Goal: Information Seeking & Learning: Learn about a topic

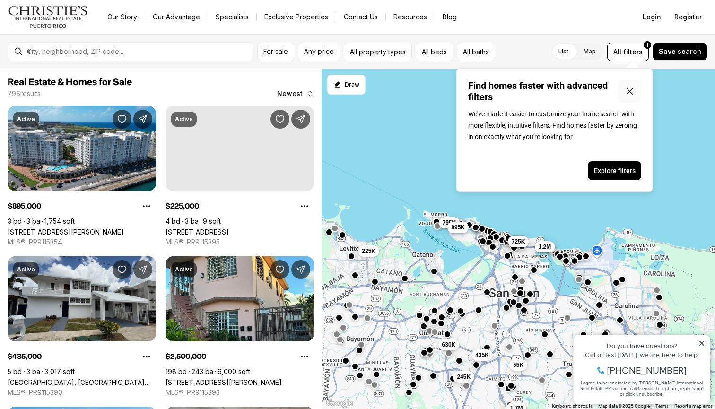
click at [630, 95] on icon "Close popover" at bounding box center [629, 91] width 11 height 11
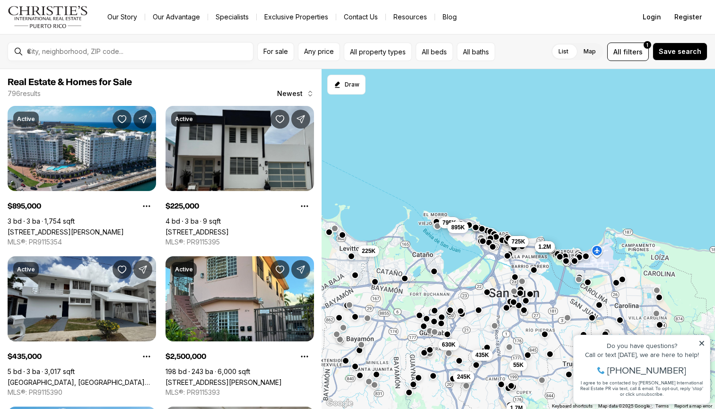
click at [199, 46] on div at bounding box center [138, 51] width 230 height 16
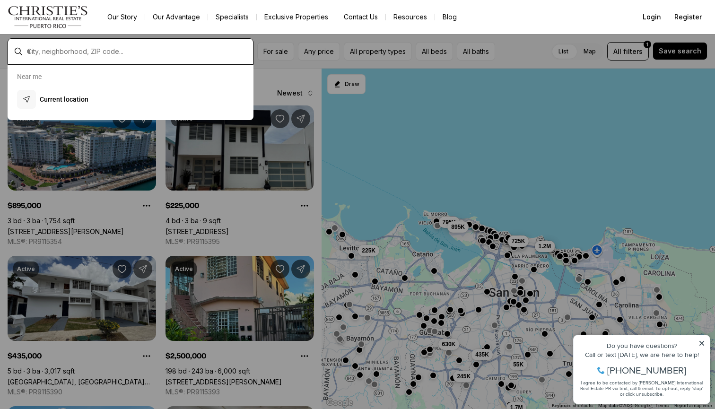
click at [193, 55] on input "text" at bounding box center [138, 51] width 222 height 9
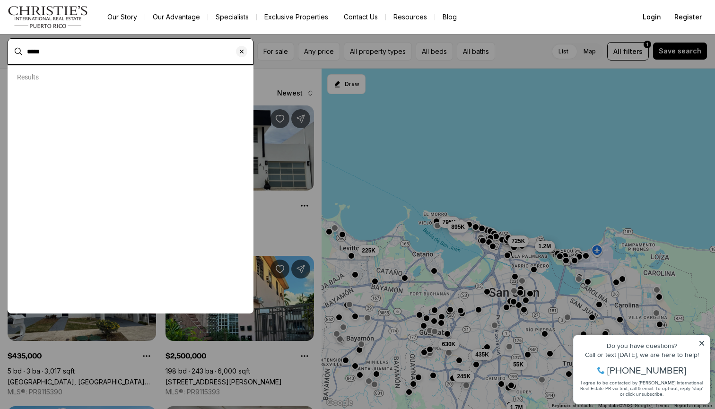
type input "*****"
type input "**********"
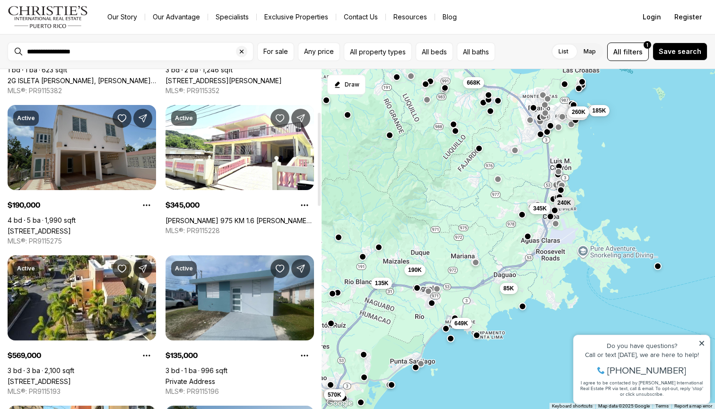
scroll to position [156, 0]
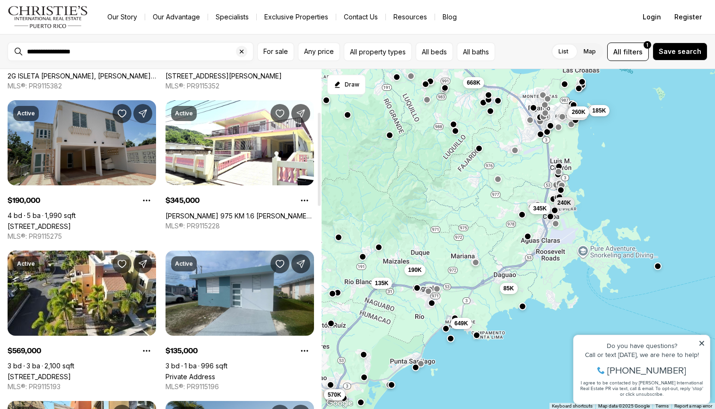
click at [71, 222] on link "Bo Daguao 520, NAGUABO PR, 00718" at bounding box center [39, 226] width 63 height 8
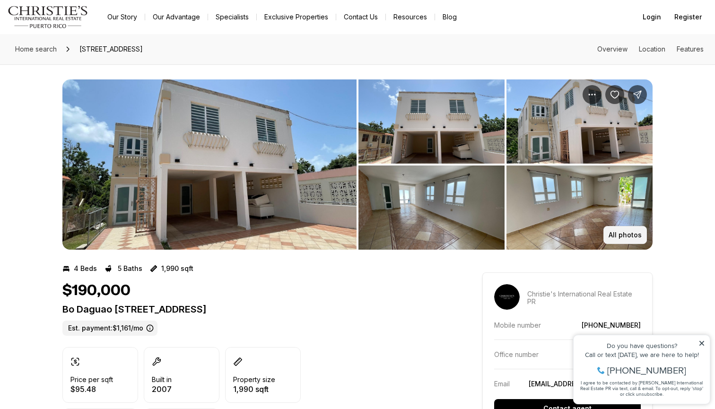
click at [626, 237] on p "All photos" at bounding box center [624, 235] width 33 height 8
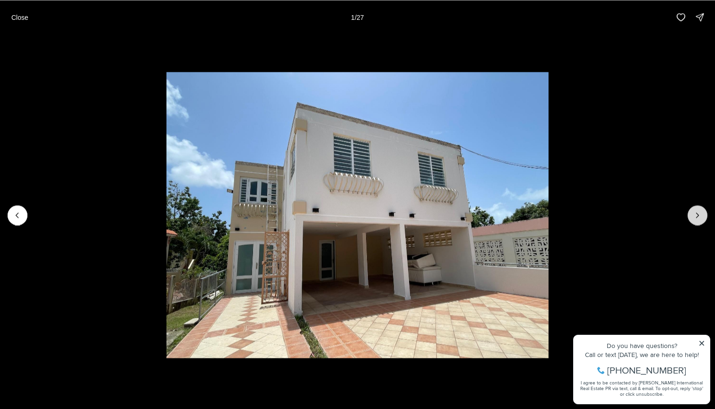
click at [697, 213] on icon "Next slide" at bounding box center [697, 214] width 9 height 9
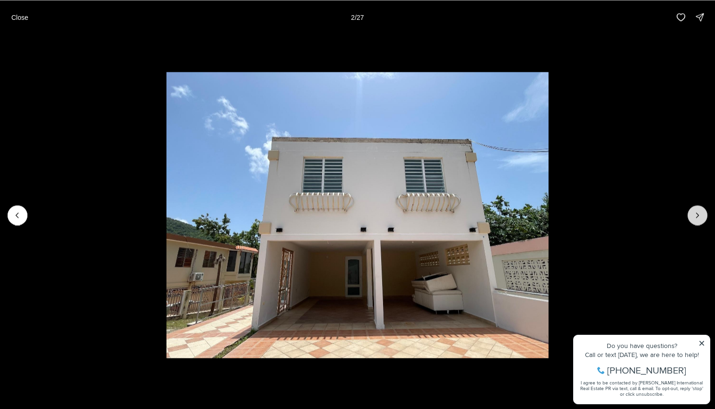
click at [697, 213] on icon "Next slide" at bounding box center [697, 214] width 9 height 9
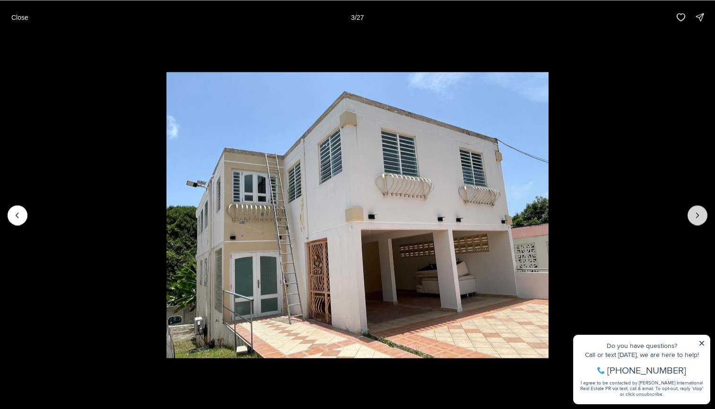
click at [697, 213] on icon "Next slide" at bounding box center [697, 214] width 9 height 9
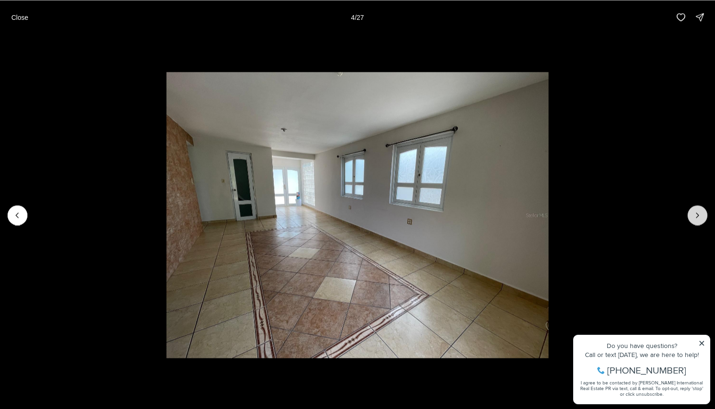
click at [697, 213] on icon "Next slide" at bounding box center [697, 214] width 9 height 9
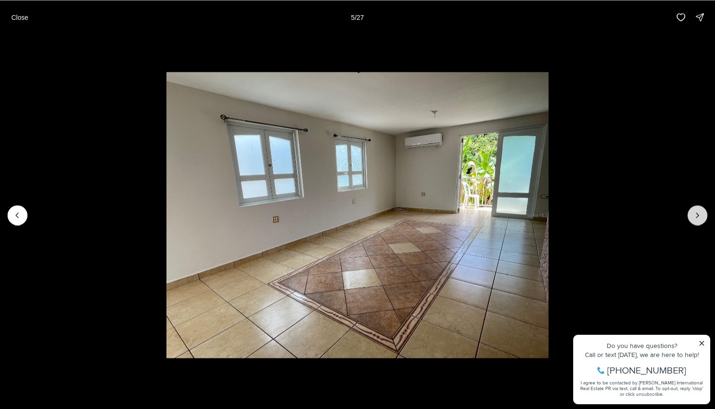
click at [697, 213] on icon "Next slide" at bounding box center [697, 214] width 9 height 9
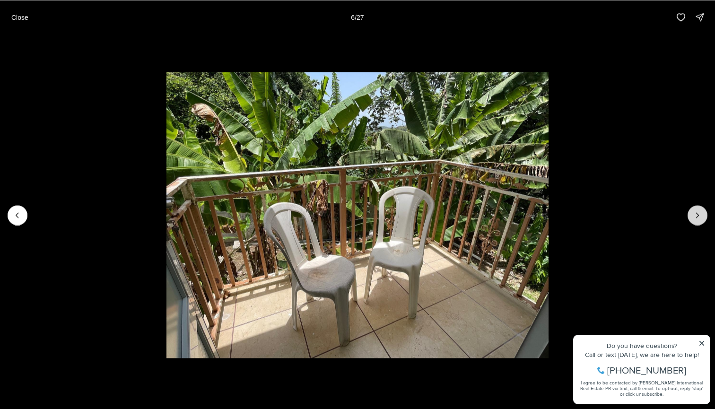
click at [697, 213] on icon "Next slide" at bounding box center [697, 214] width 9 height 9
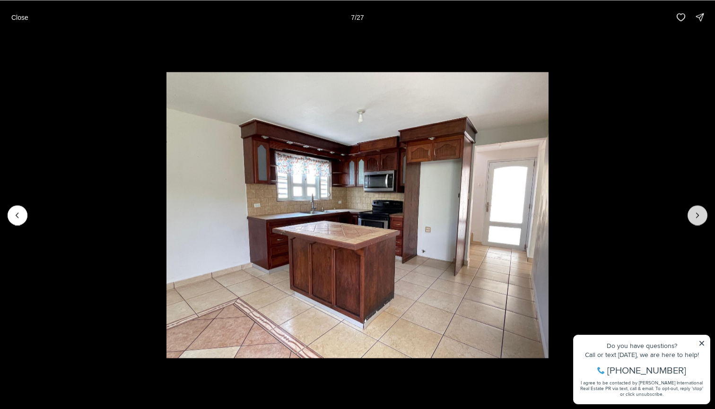
click at [697, 213] on icon "Next slide" at bounding box center [697, 214] width 9 height 9
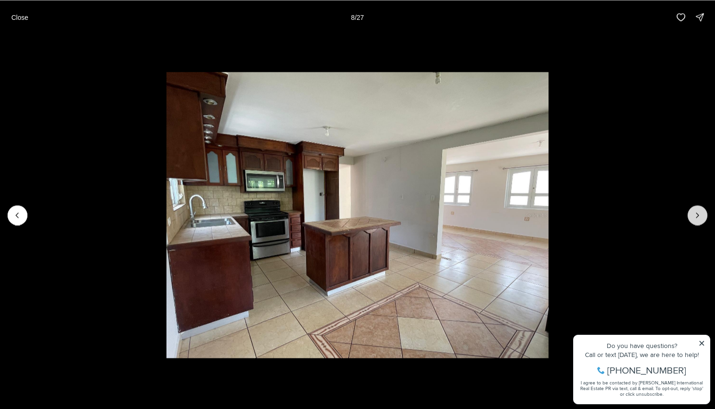
click at [697, 213] on icon "Next slide" at bounding box center [697, 214] width 9 height 9
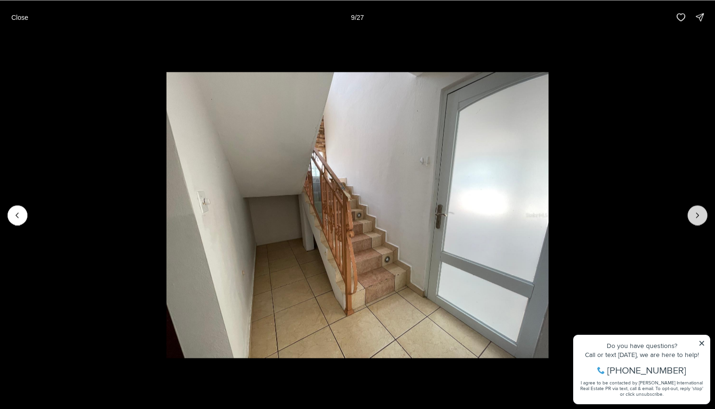
click at [697, 213] on icon "Next slide" at bounding box center [697, 214] width 9 height 9
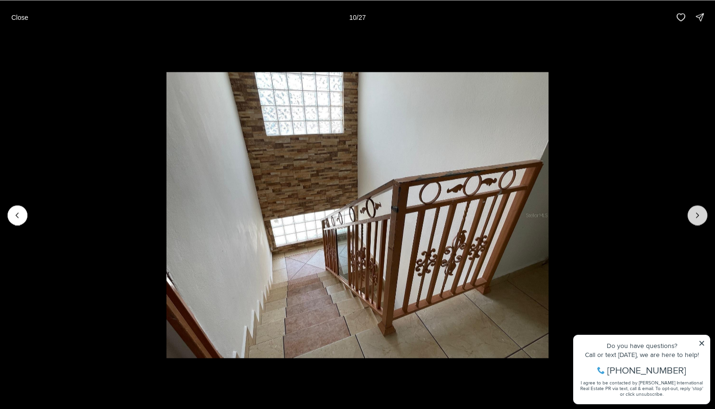
click at [696, 213] on icon "Next slide" at bounding box center [697, 214] width 9 height 9
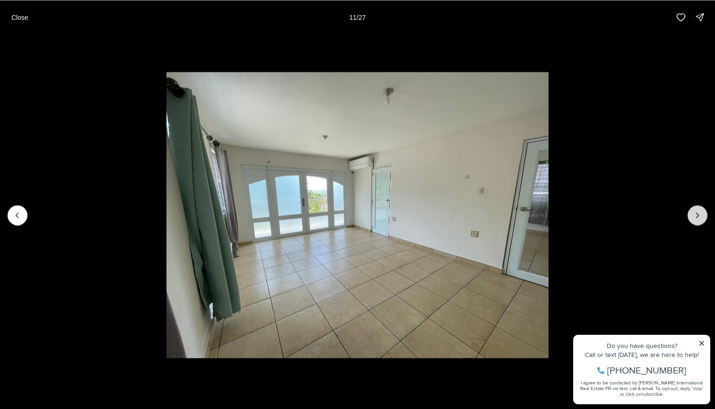
click at [696, 213] on icon "Next slide" at bounding box center [697, 215] width 2 height 5
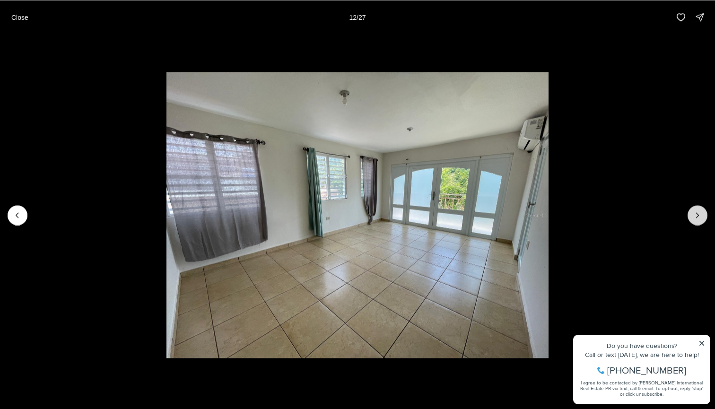
click at [696, 213] on icon "Next slide" at bounding box center [697, 215] width 2 height 5
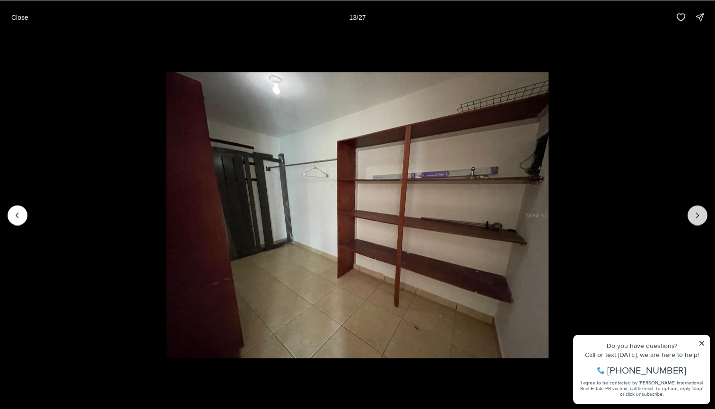
click at [696, 213] on icon "Next slide" at bounding box center [697, 215] width 2 height 5
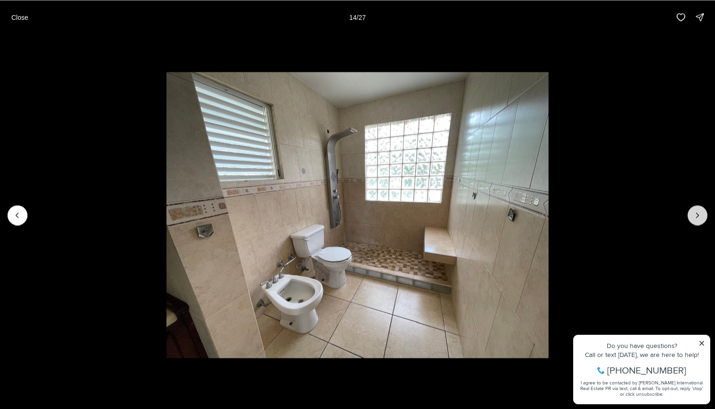
click at [696, 213] on icon "Next slide" at bounding box center [697, 215] width 2 height 5
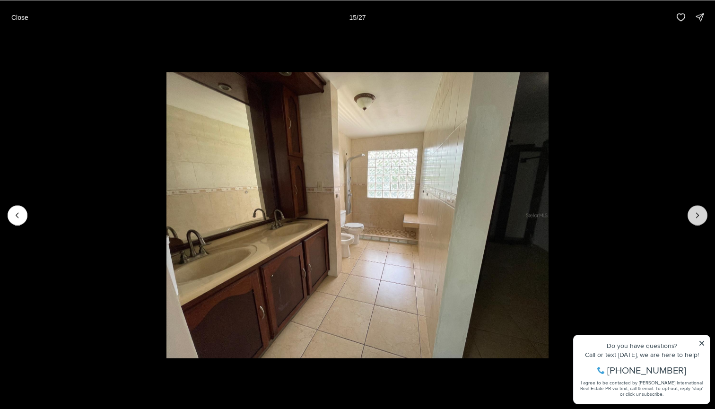
click at [696, 213] on icon "Next slide" at bounding box center [697, 215] width 2 height 5
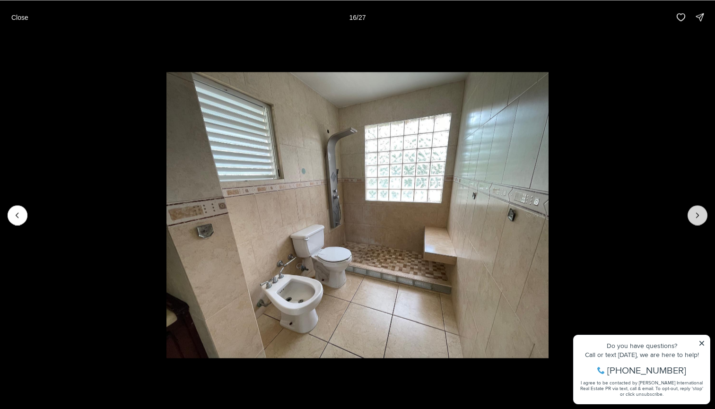
click at [696, 213] on icon "Next slide" at bounding box center [697, 215] width 2 height 5
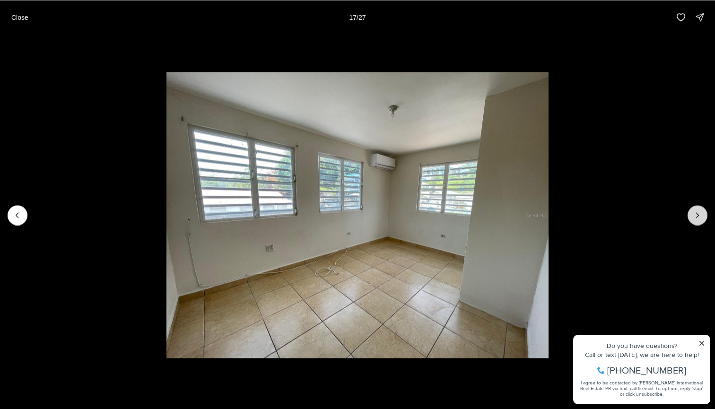
click at [696, 213] on icon "Next slide" at bounding box center [697, 215] width 2 height 5
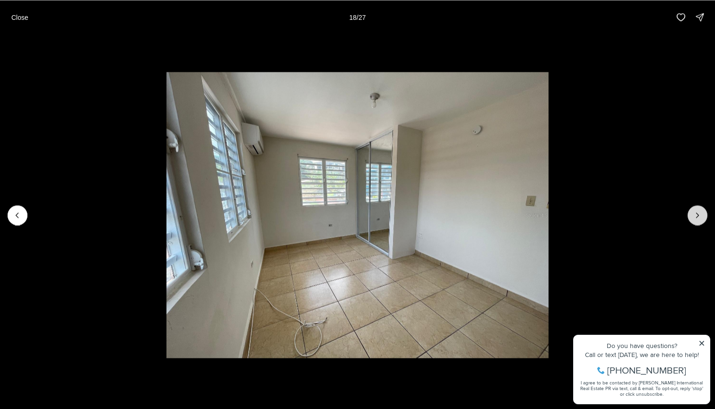
click at [696, 213] on icon "Next slide" at bounding box center [697, 215] width 2 height 5
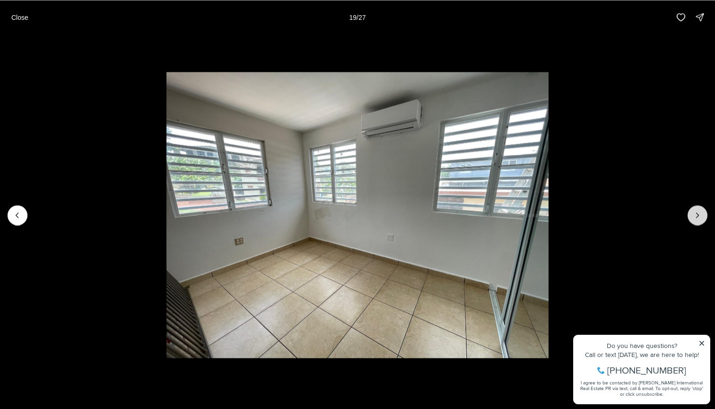
click at [696, 213] on icon "Next slide" at bounding box center [697, 215] width 2 height 5
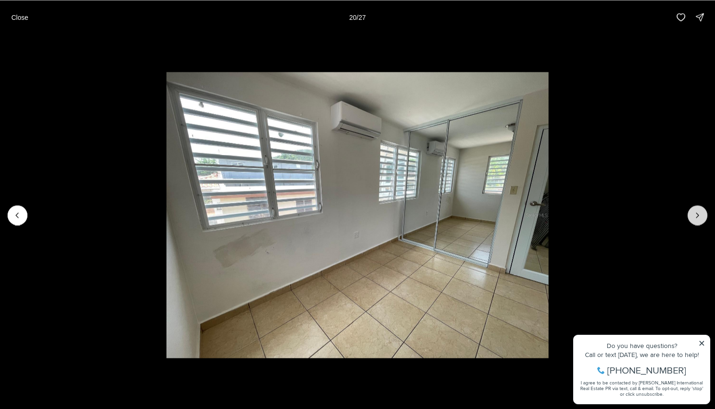
click at [696, 213] on icon "Next slide" at bounding box center [697, 215] width 2 height 5
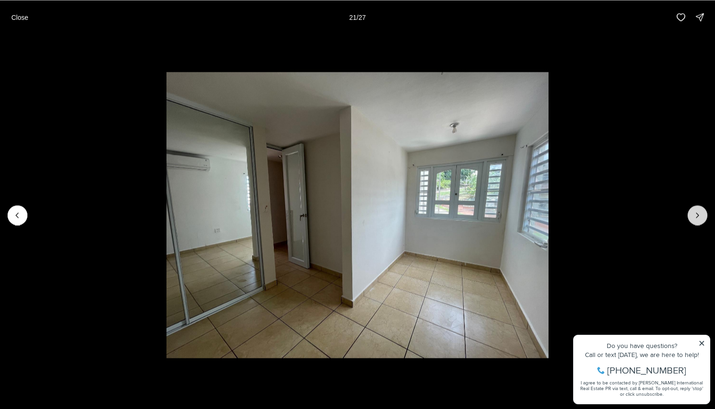
click at [696, 213] on icon "Next slide" at bounding box center [697, 215] width 2 height 5
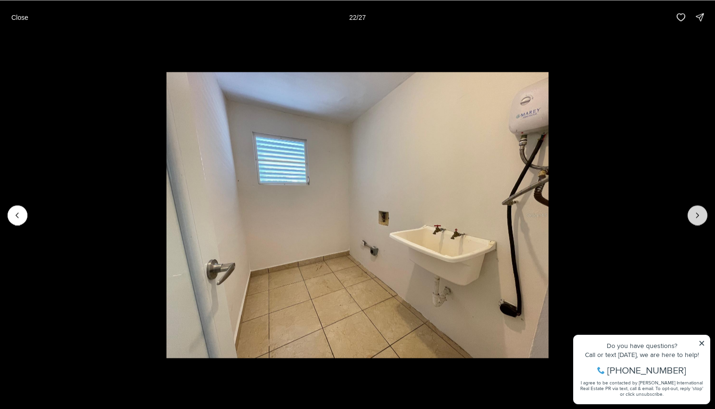
click at [696, 213] on icon "Next slide" at bounding box center [697, 215] width 2 height 5
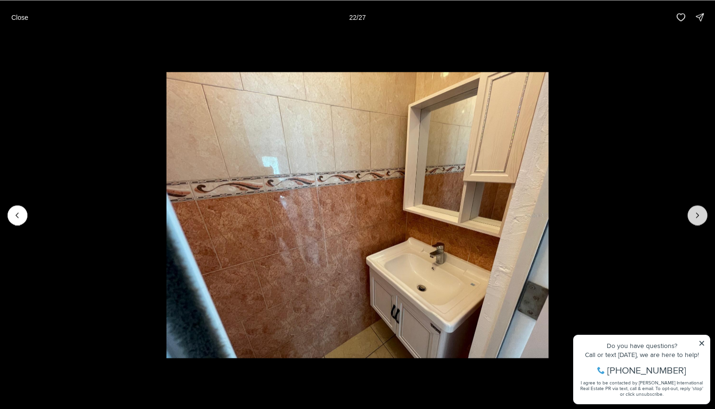
click at [696, 213] on icon "Next slide" at bounding box center [697, 215] width 2 height 5
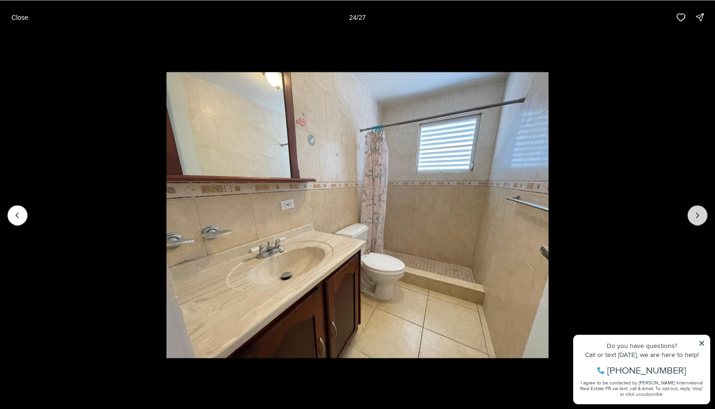
click at [696, 213] on icon "Next slide" at bounding box center [697, 215] width 2 height 5
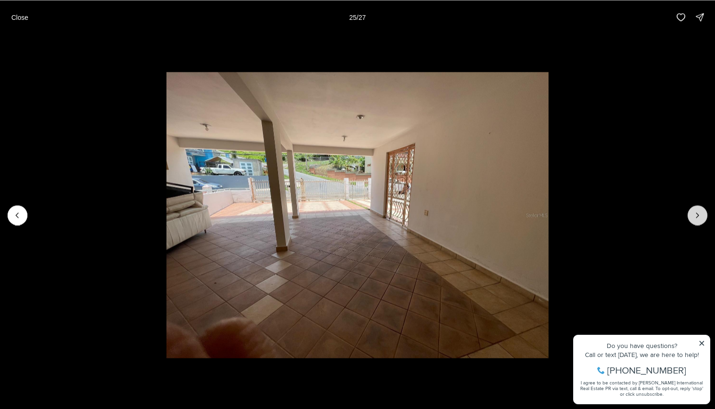
click at [696, 213] on icon "Next slide" at bounding box center [697, 215] width 2 height 5
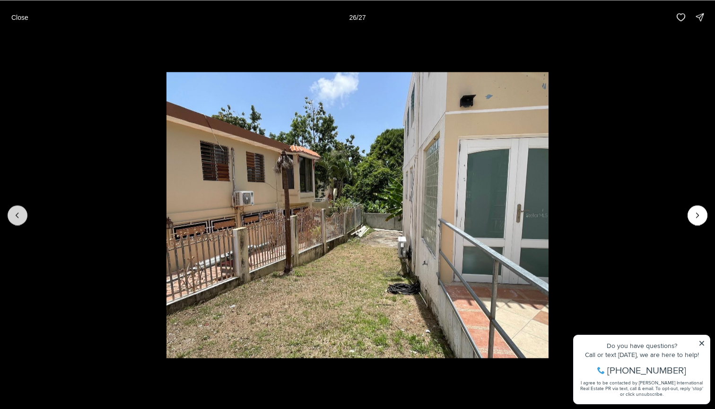
click at [19, 217] on icon "Previous slide" at bounding box center [17, 214] width 9 height 9
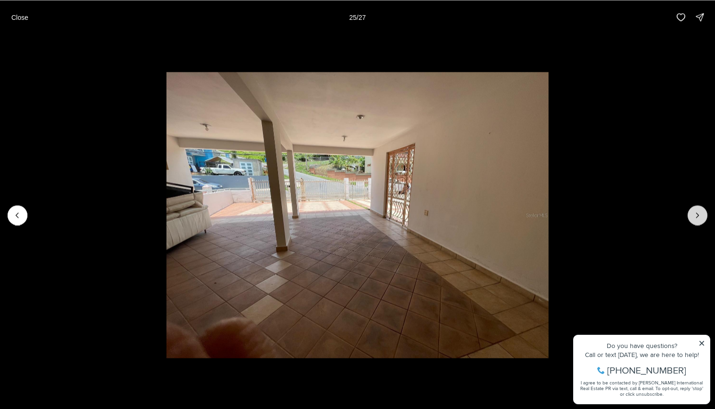
click at [696, 222] on button "Next slide" at bounding box center [697, 215] width 20 height 20
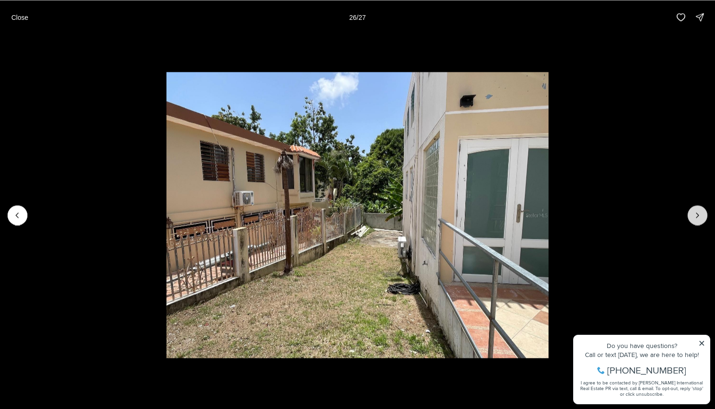
click at [696, 222] on button "Next slide" at bounding box center [697, 215] width 20 height 20
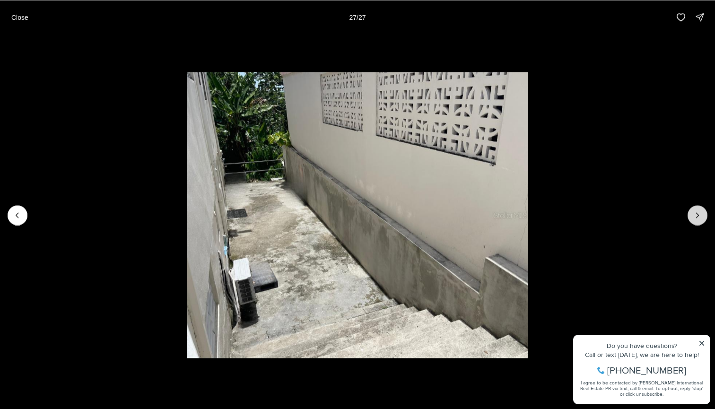
click at [696, 222] on div at bounding box center [697, 215] width 20 height 20
click at [24, 218] on button "Previous slide" at bounding box center [18, 215] width 20 height 20
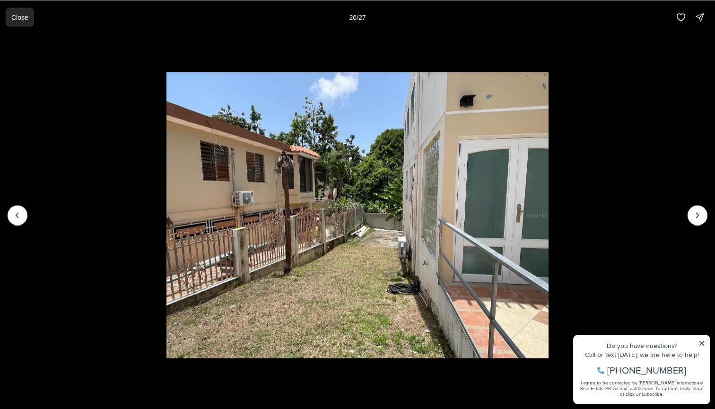
click at [21, 15] on p "Close" at bounding box center [19, 17] width 17 height 8
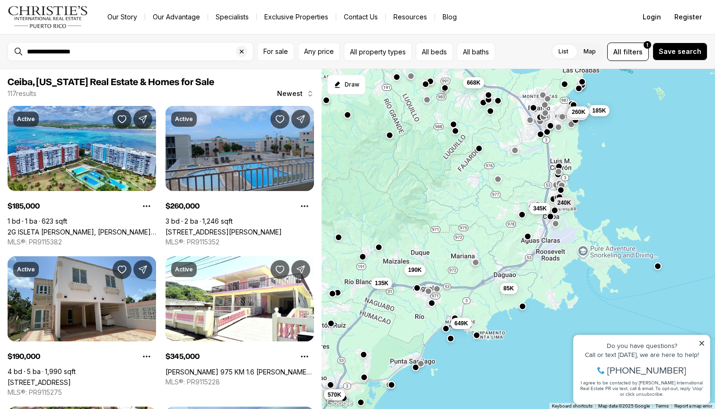
scroll to position [156, 0]
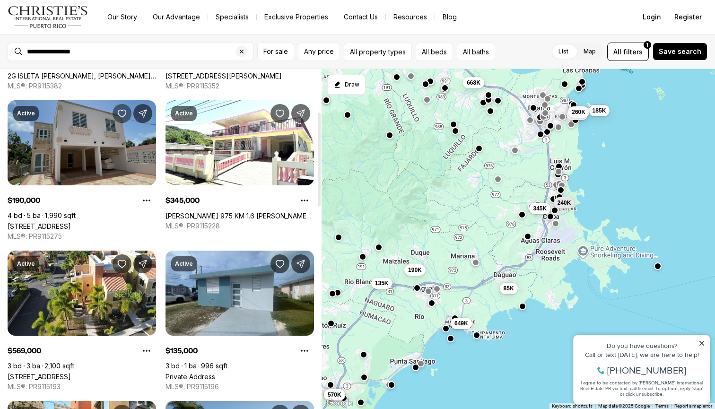
click at [121, 116] on icon "Save Property: Bo Daguao 520" at bounding box center [121, 113] width 9 height 9
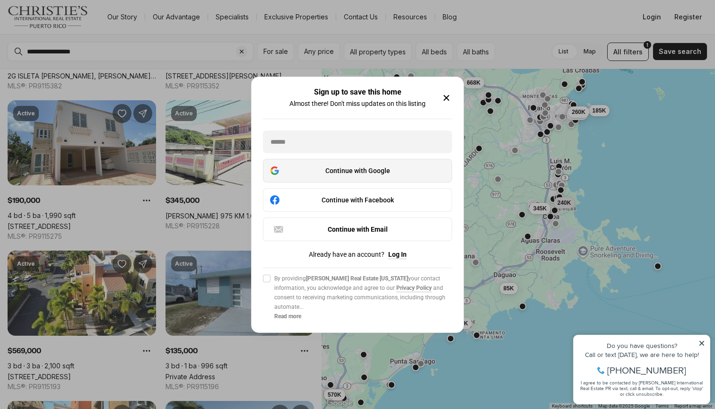
click at [327, 176] on div "Continue with Google" at bounding box center [357, 170] width 177 height 11
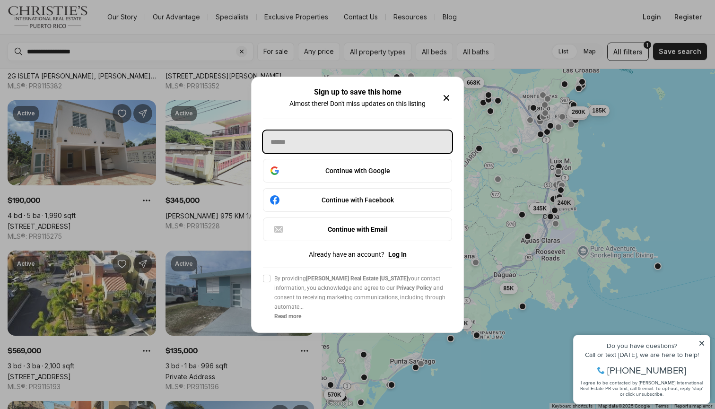
click at [332, 138] on input "text" at bounding box center [357, 141] width 189 height 23
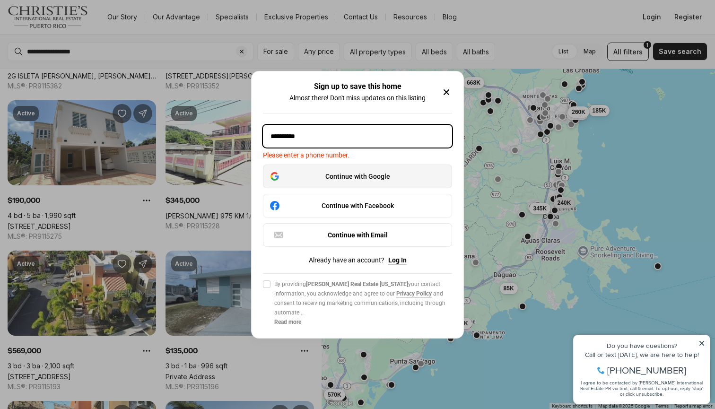
type input "**********"
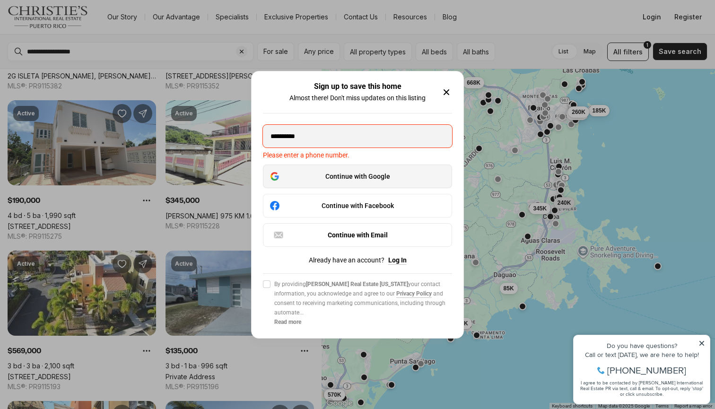
click at [350, 188] on button "Continue with Google" at bounding box center [357, 177] width 189 height 24
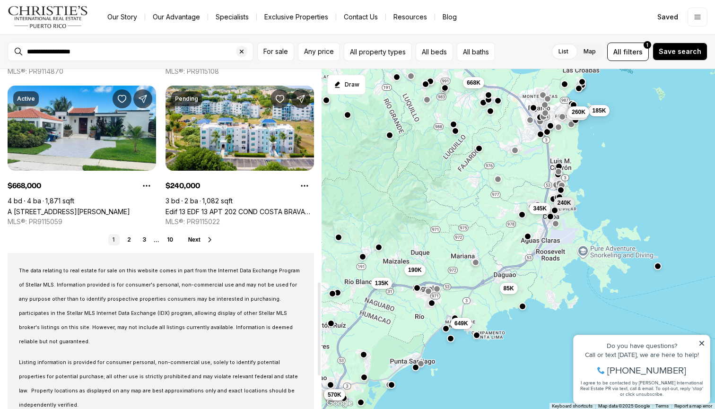
scroll to position [776, 0]
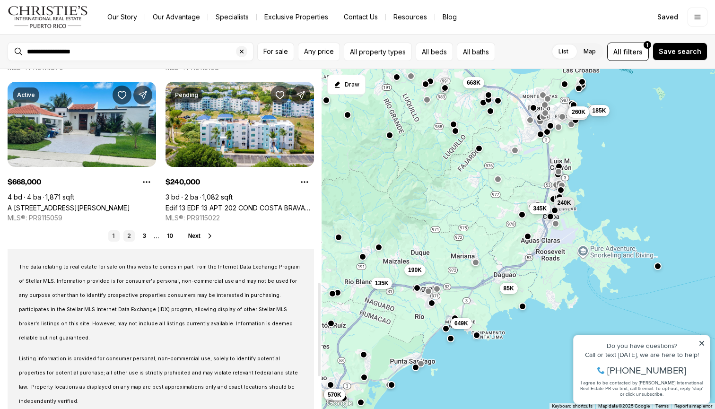
click at [130, 234] on link "2" at bounding box center [128, 235] width 11 height 11
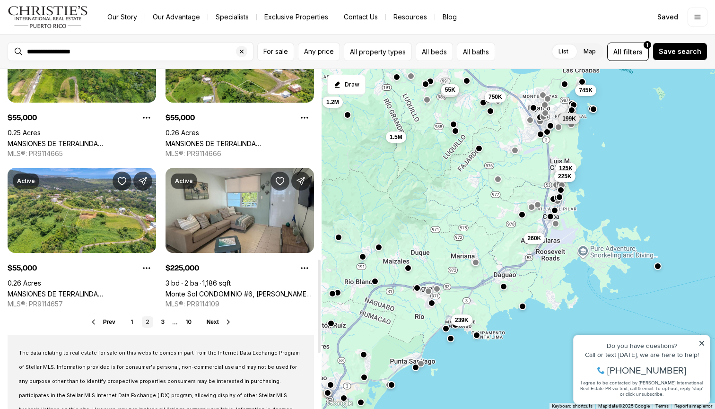
scroll to position [694, 0]
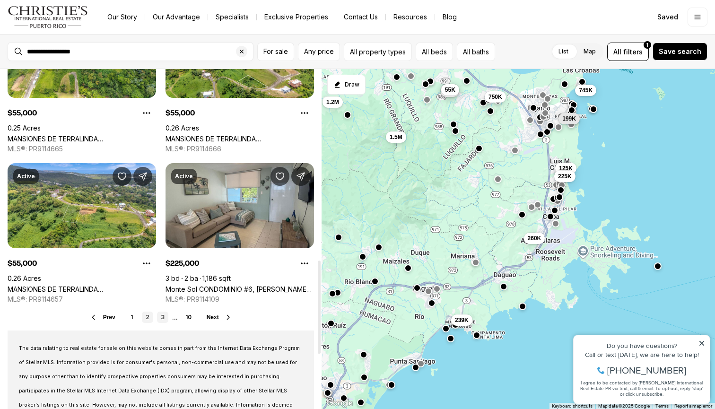
click at [161, 317] on link "3" at bounding box center [162, 317] width 11 height 11
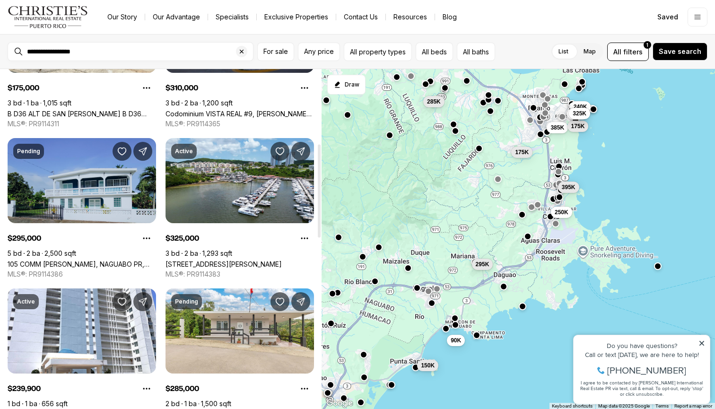
scroll to position [271, 0]
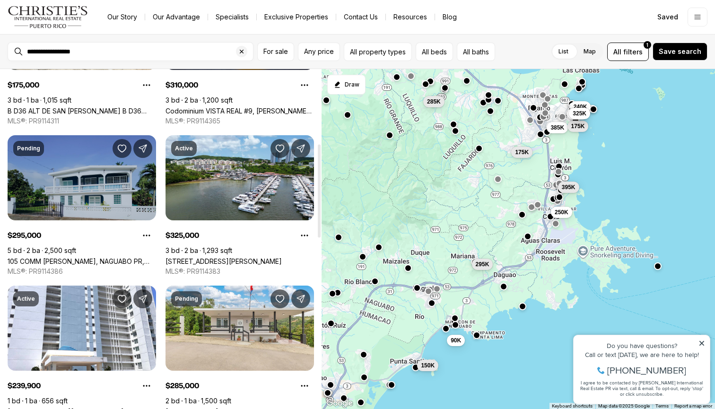
click at [88, 257] on link "105 COMM [PERSON_NAME], NAGUABO PR, 00718" at bounding box center [82, 261] width 148 height 8
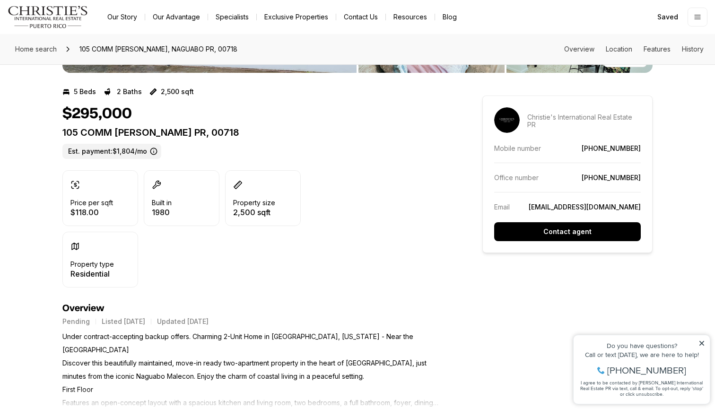
scroll to position [85, 0]
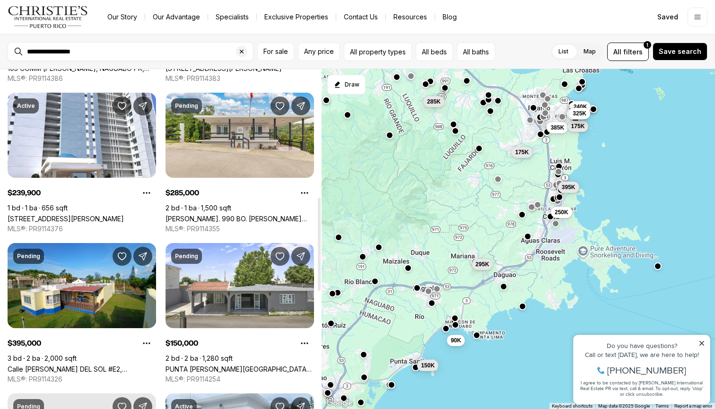
scroll to position [465, 0]
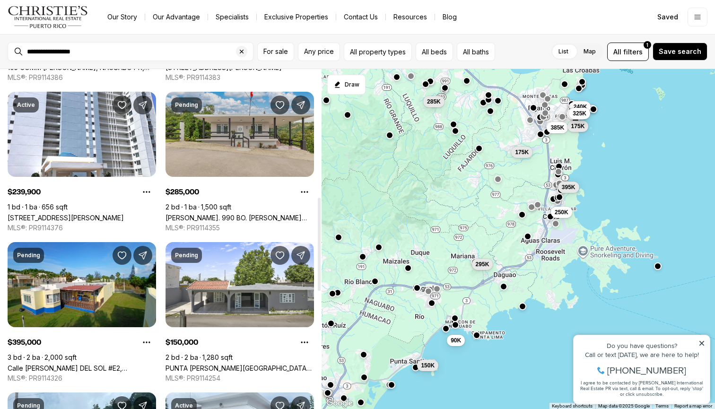
click at [220, 214] on link "[PERSON_NAME]. 990 BO. [PERSON_NAME] #LOT A, LUQUILLO PR, 00773" at bounding box center [239, 218] width 148 height 8
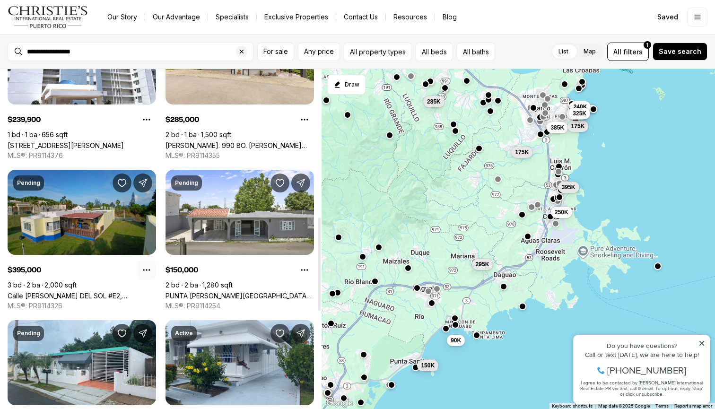
scroll to position [549, 0]
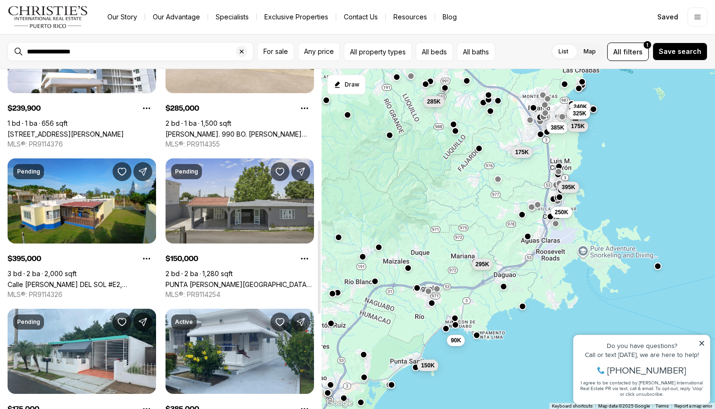
click at [230, 280] on link "PUNTA [PERSON_NAME][GEOGRAPHIC_DATA] ALY E, [GEOGRAPHIC_DATA][PERSON_NAME], 007…" at bounding box center [239, 284] width 148 height 8
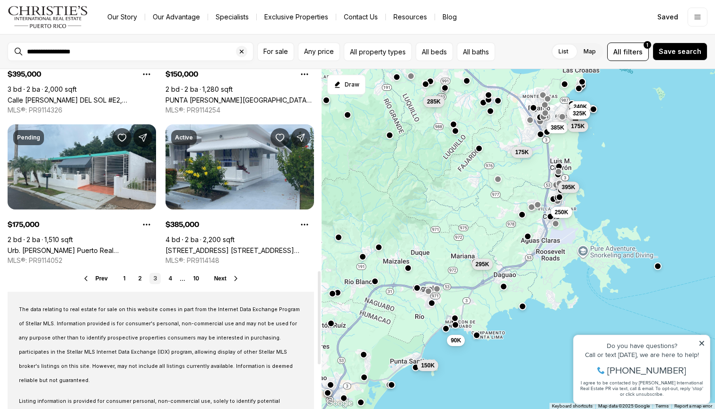
scroll to position [734, 0]
click at [170, 278] on link "4" at bounding box center [170, 277] width 11 height 11
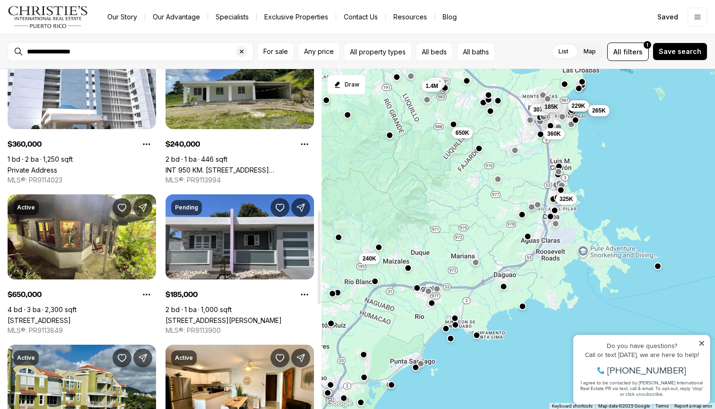
scroll to position [516, 0]
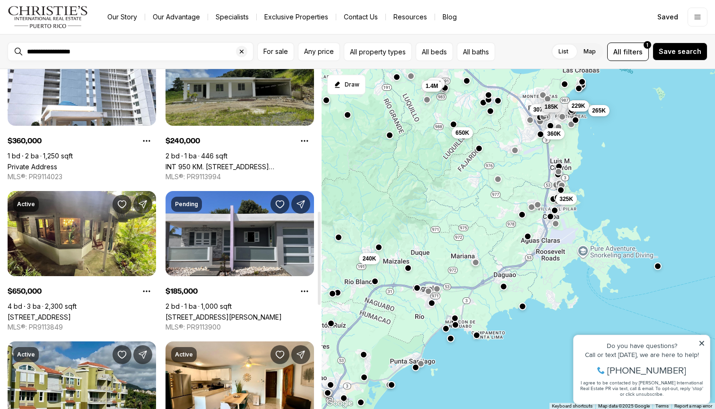
click at [216, 163] on link "INT 950 KM. [STREET_ADDRESS][PERSON_NAME][PERSON_NAME]" at bounding box center [239, 167] width 148 height 8
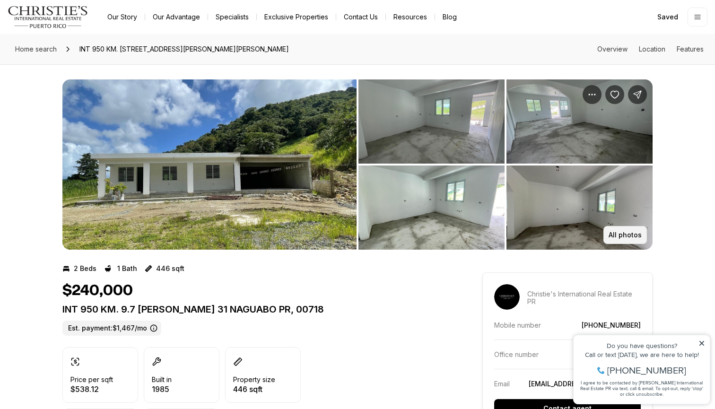
click at [626, 239] on button "All photos" at bounding box center [624, 235] width 43 height 18
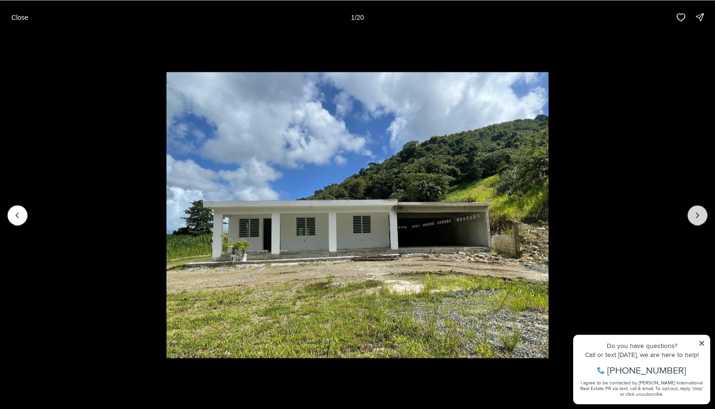
click at [691, 217] on button "Next slide" at bounding box center [697, 215] width 20 height 20
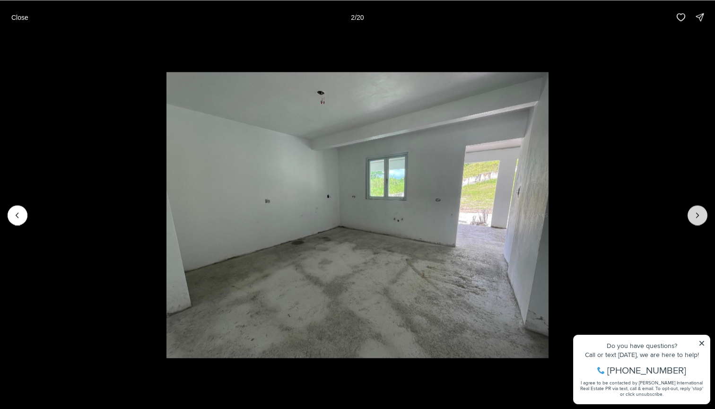
click at [691, 217] on button "Next slide" at bounding box center [697, 215] width 20 height 20
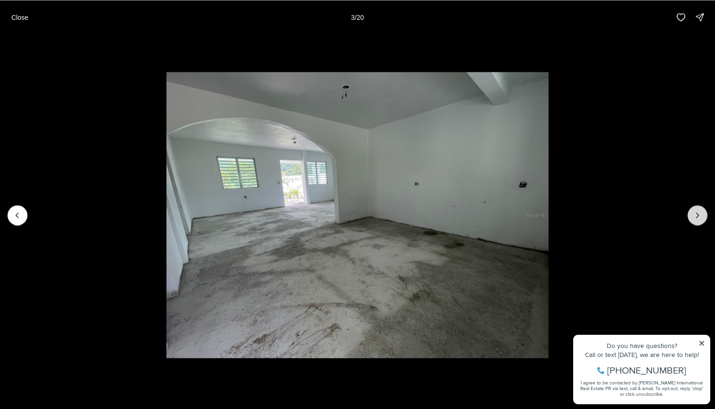
click at [691, 217] on button "Next slide" at bounding box center [697, 215] width 20 height 20
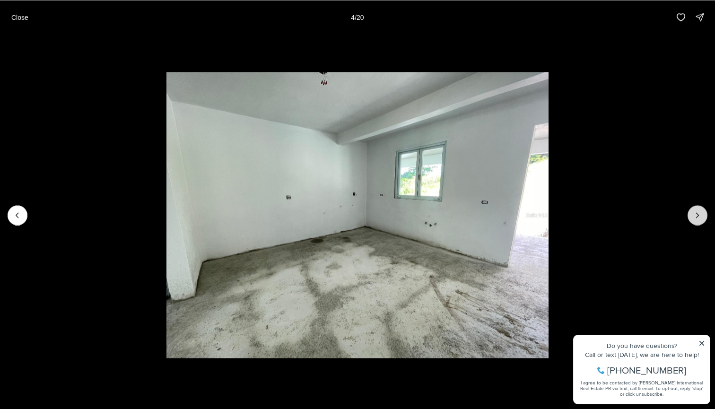
click at [691, 217] on button "Next slide" at bounding box center [697, 215] width 20 height 20
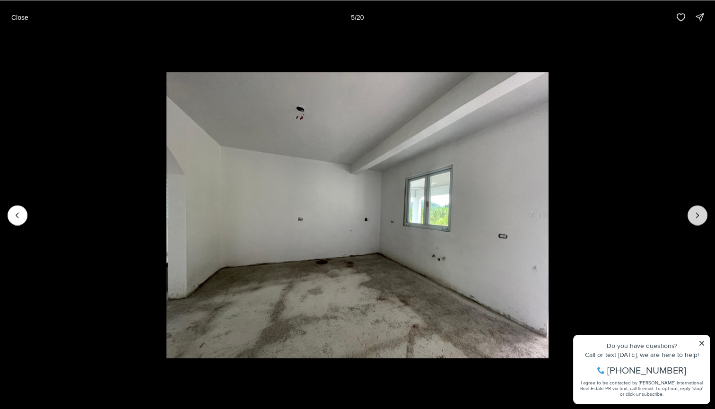
click at [691, 217] on button "Next slide" at bounding box center [697, 215] width 20 height 20
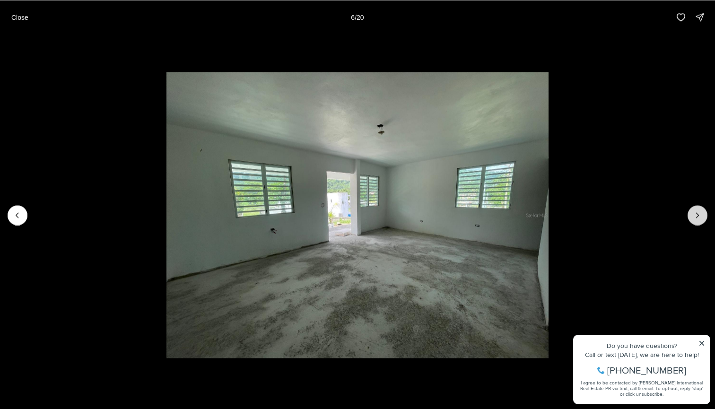
click at [691, 217] on button "Next slide" at bounding box center [697, 215] width 20 height 20
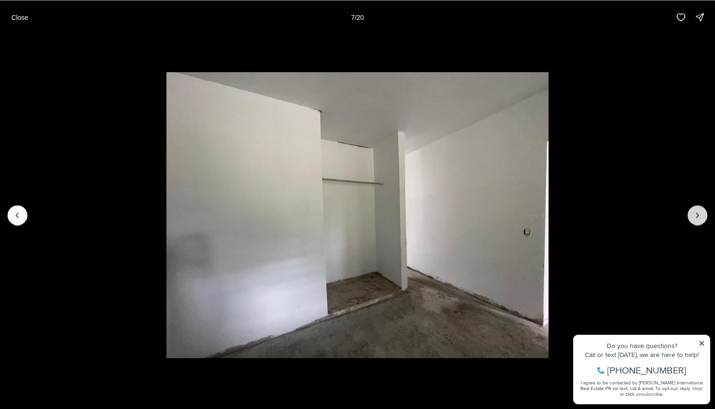
click at [691, 217] on button "Next slide" at bounding box center [697, 215] width 20 height 20
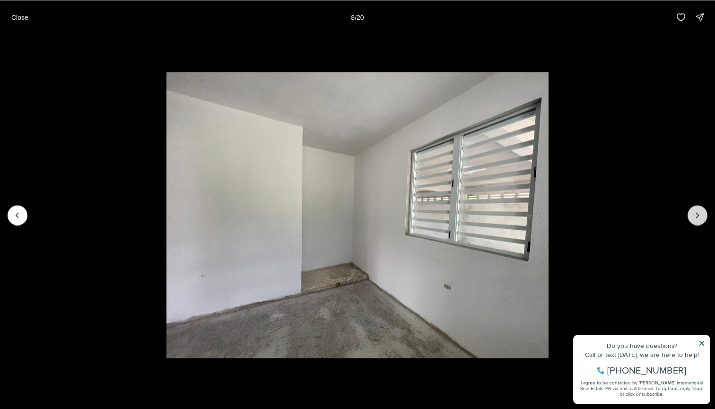
click at [691, 217] on button "Next slide" at bounding box center [697, 215] width 20 height 20
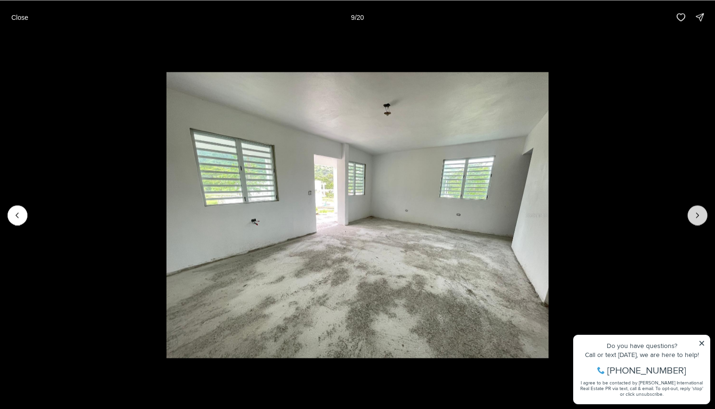
click at [691, 217] on button "Next slide" at bounding box center [697, 215] width 20 height 20
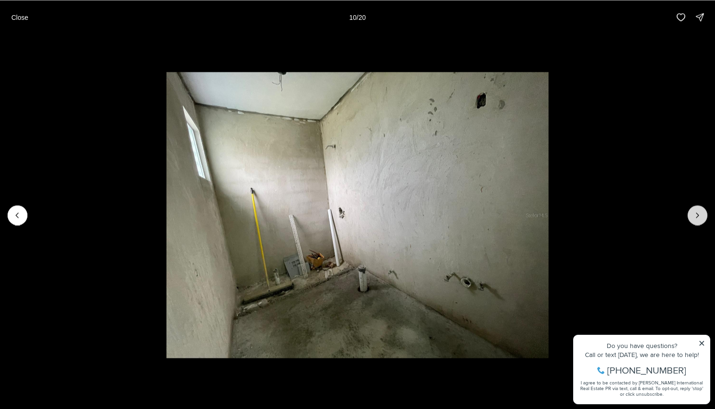
click at [691, 217] on button "Next slide" at bounding box center [697, 215] width 20 height 20
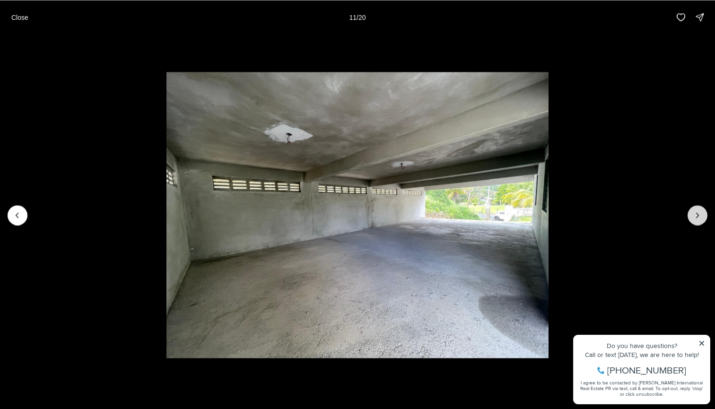
click at [691, 217] on button "Next slide" at bounding box center [697, 215] width 20 height 20
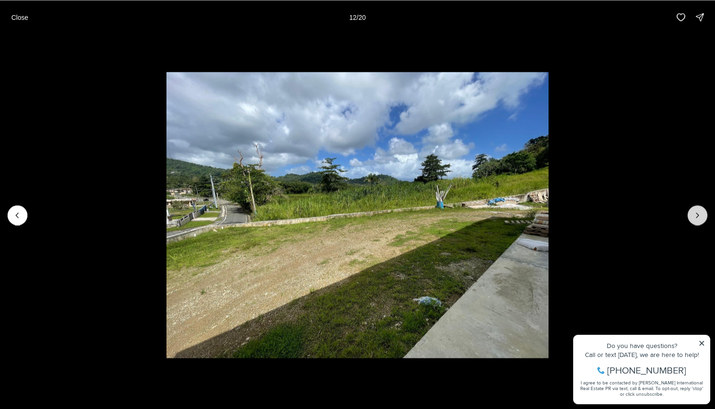
click at [691, 217] on button "Next slide" at bounding box center [697, 215] width 20 height 20
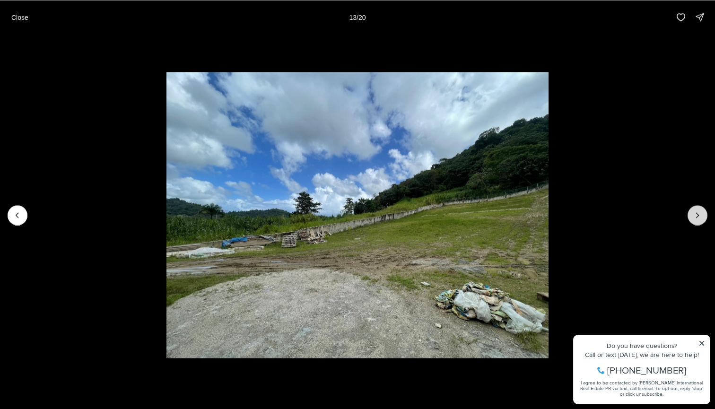
click at [691, 217] on button "Next slide" at bounding box center [697, 215] width 20 height 20
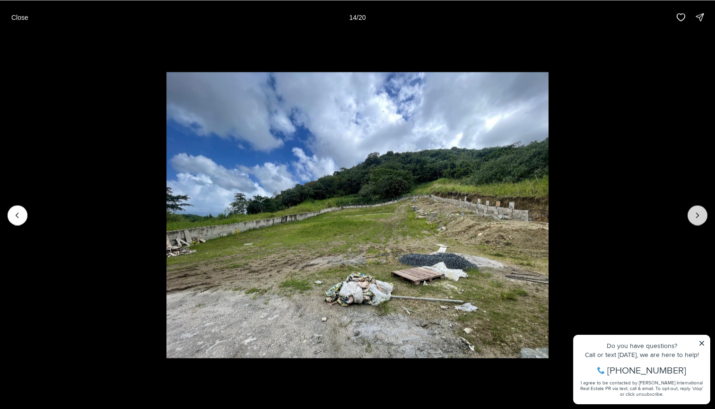
click at [691, 217] on button "Next slide" at bounding box center [697, 215] width 20 height 20
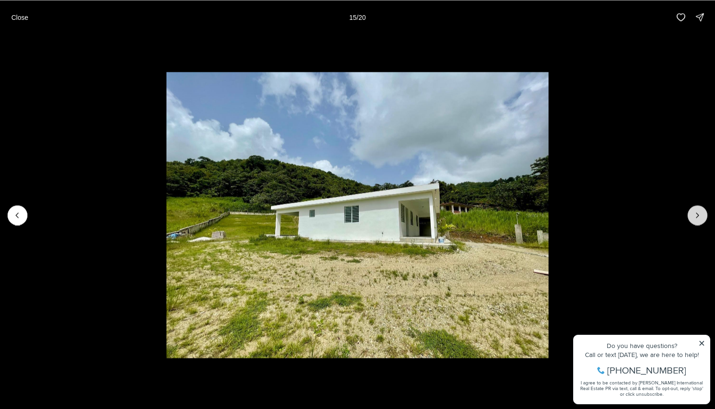
click at [691, 217] on button "Next slide" at bounding box center [697, 215] width 20 height 20
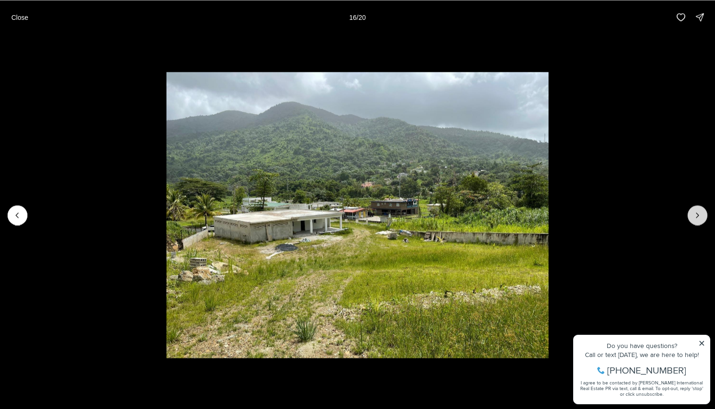
click at [691, 217] on button "Next slide" at bounding box center [697, 215] width 20 height 20
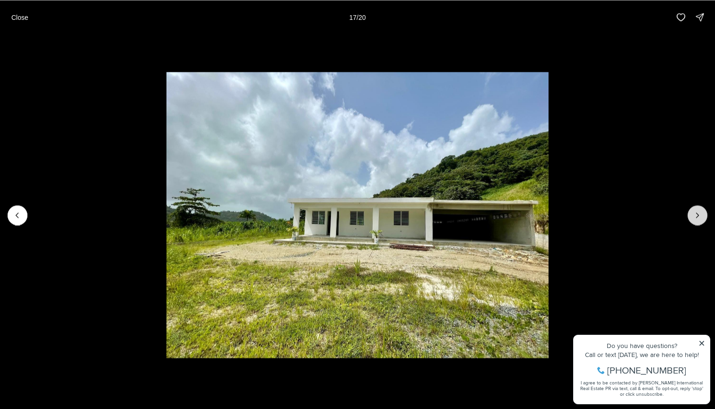
click at [691, 217] on button "Next slide" at bounding box center [697, 215] width 20 height 20
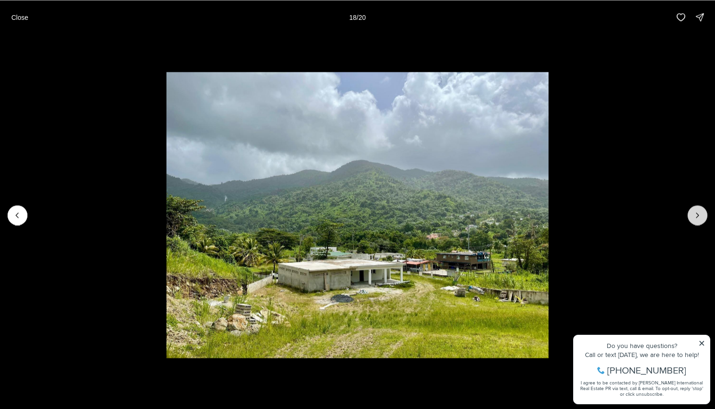
click at [691, 217] on button "Next slide" at bounding box center [697, 215] width 20 height 20
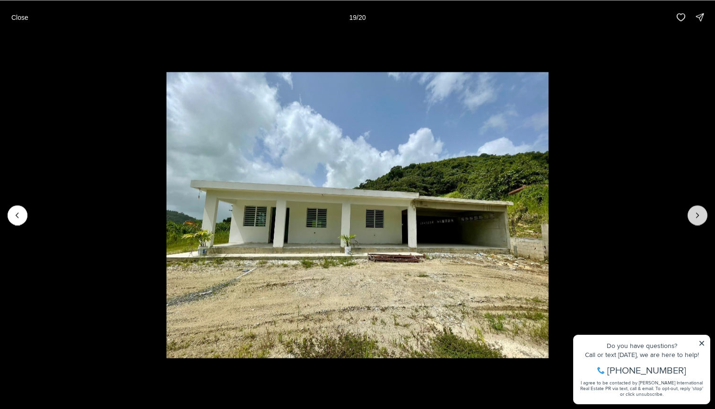
click at [691, 217] on button "Next slide" at bounding box center [697, 215] width 20 height 20
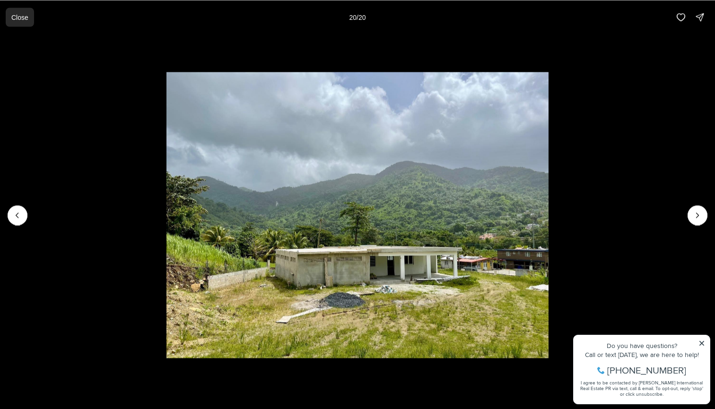
click at [23, 17] on p "Close" at bounding box center [19, 17] width 17 height 8
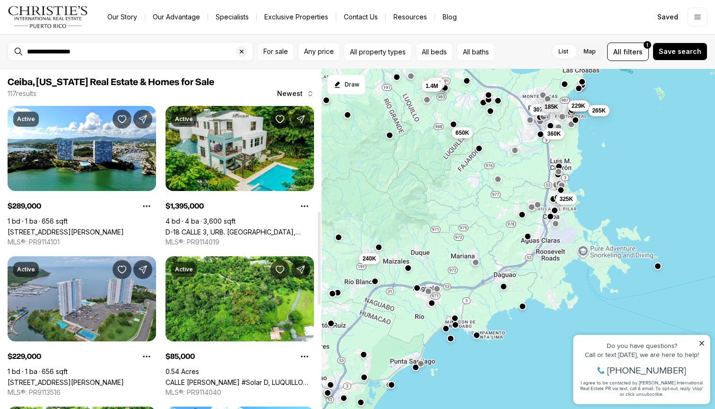
scroll to position [516, 0]
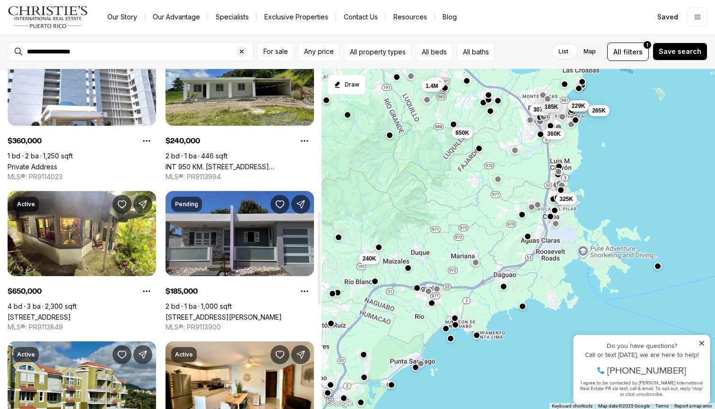
click at [191, 313] on link "[STREET_ADDRESS][PERSON_NAME]" at bounding box center [223, 317] width 116 height 8
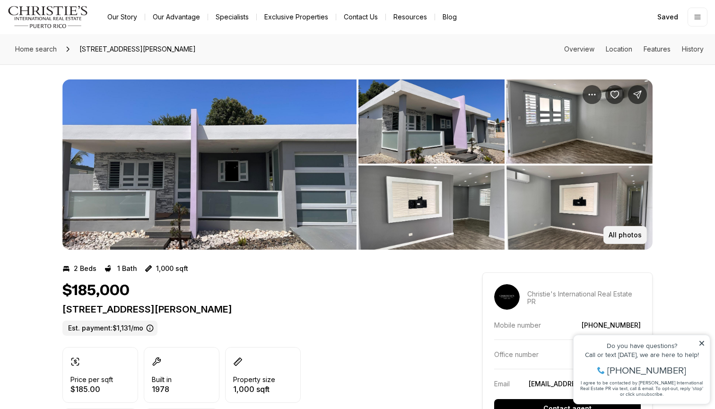
click at [627, 237] on p "All photos" at bounding box center [624, 235] width 33 height 8
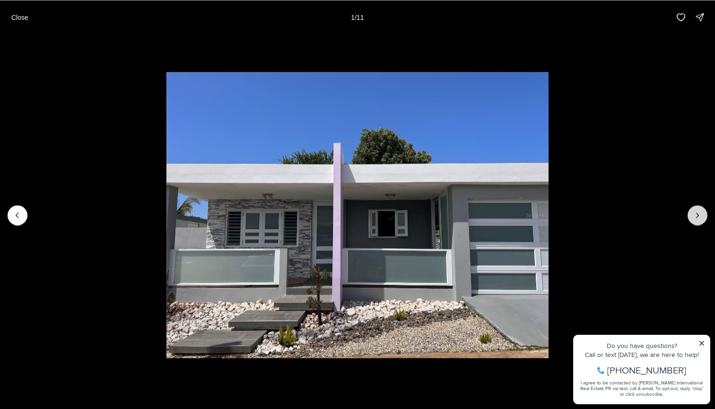
click at [696, 213] on icon "Next slide" at bounding box center [697, 214] width 9 height 9
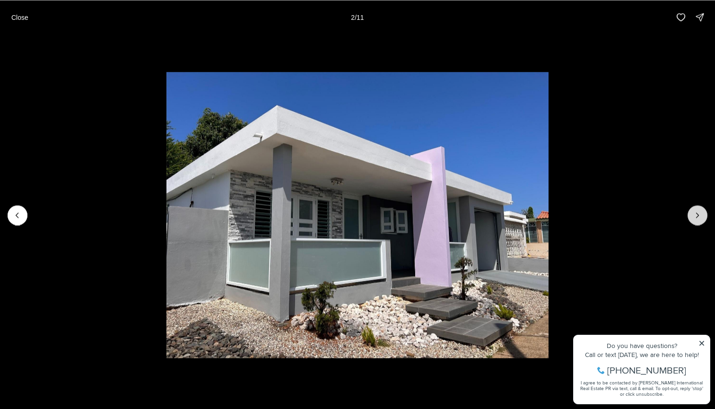
click at [696, 213] on icon "Next slide" at bounding box center [697, 214] width 9 height 9
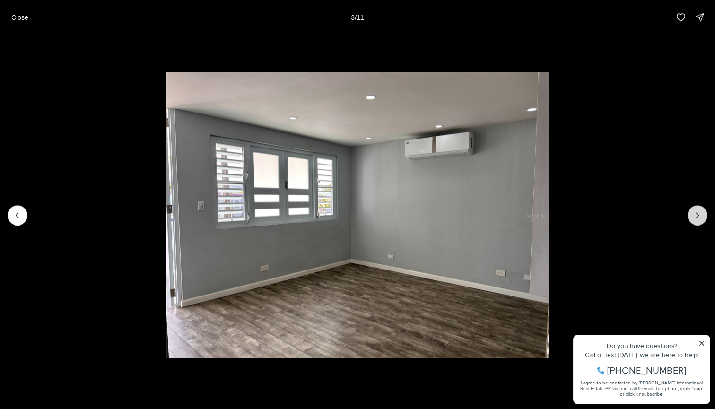
click at [696, 213] on icon "Next slide" at bounding box center [697, 214] width 9 height 9
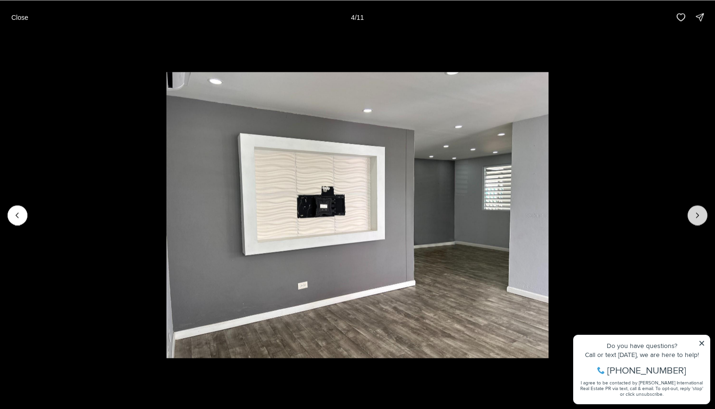
click at [696, 213] on icon "Next slide" at bounding box center [697, 214] width 9 height 9
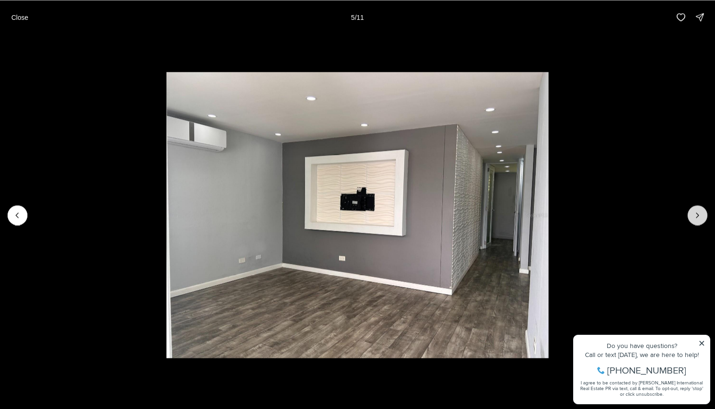
click at [696, 213] on icon "Next slide" at bounding box center [697, 214] width 9 height 9
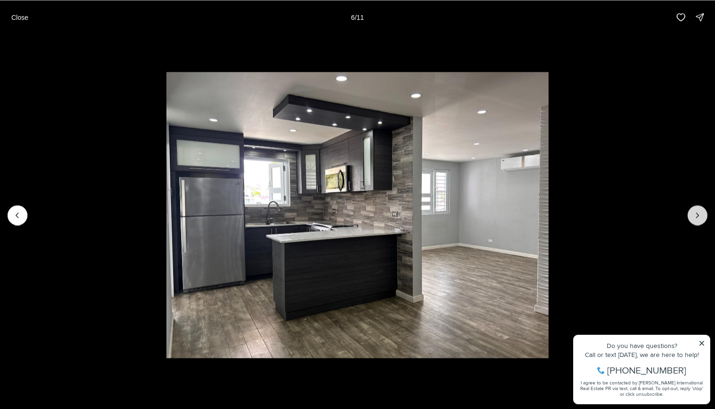
click at [696, 213] on icon "Next slide" at bounding box center [697, 214] width 9 height 9
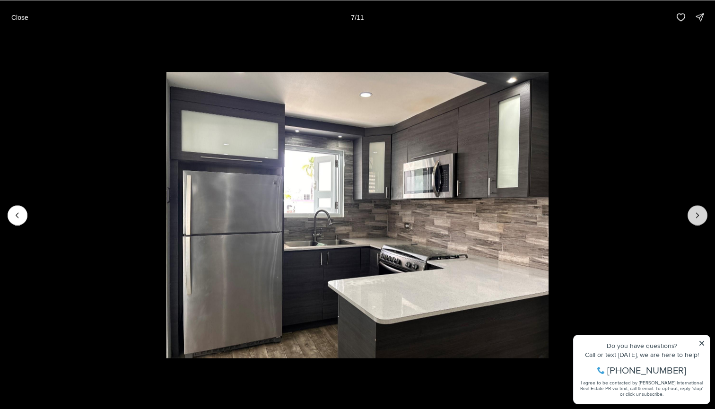
click at [696, 213] on icon "Next slide" at bounding box center [697, 214] width 9 height 9
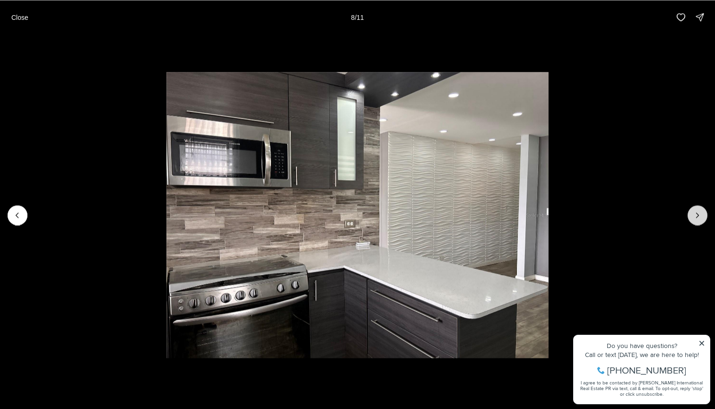
click at [696, 213] on icon "Next slide" at bounding box center [697, 214] width 9 height 9
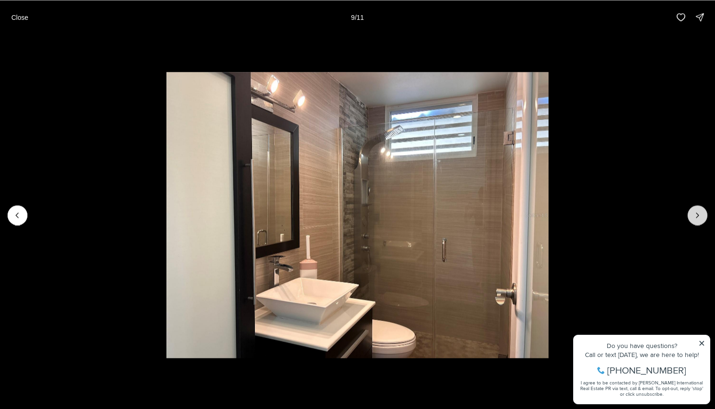
click at [696, 213] on icon "Next slide" at bounding box center [697, 214] width 9 height 9
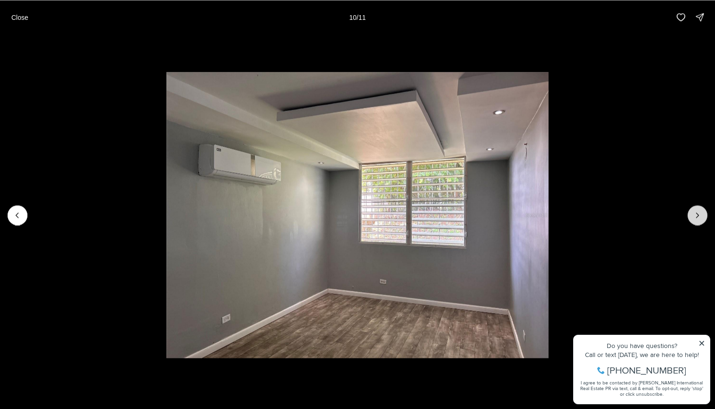
click at [696, 213] on icon "Next slide" at bounding box center [697, 214] width 9 height 9
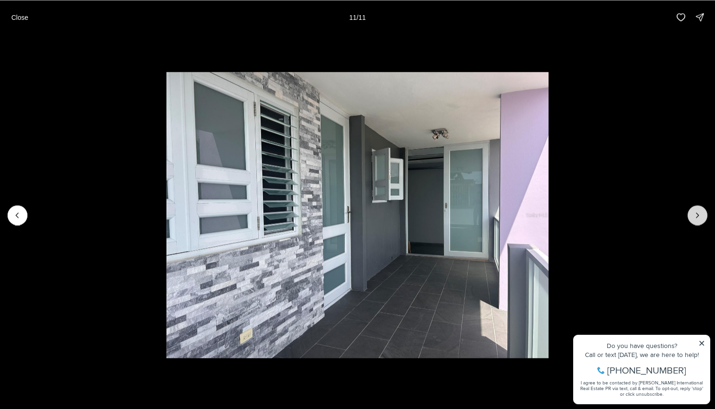
click at [696, 213] on div at bounding box center [697, 215] width 20 height 20
click at [27, 19] on p "Close" at bounding box center [19, 17] width 17 height 8
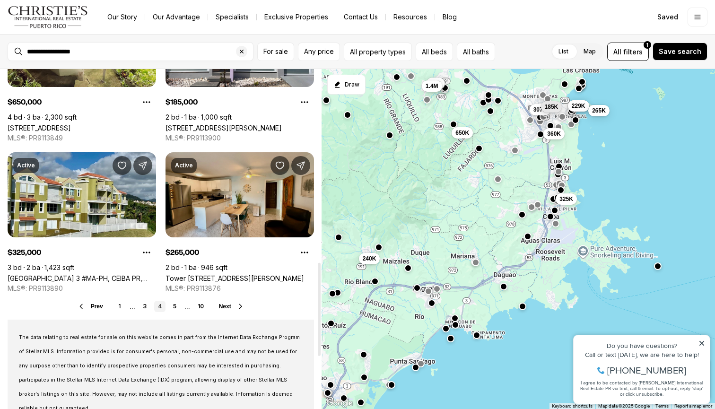
scroll to position [718, 0]
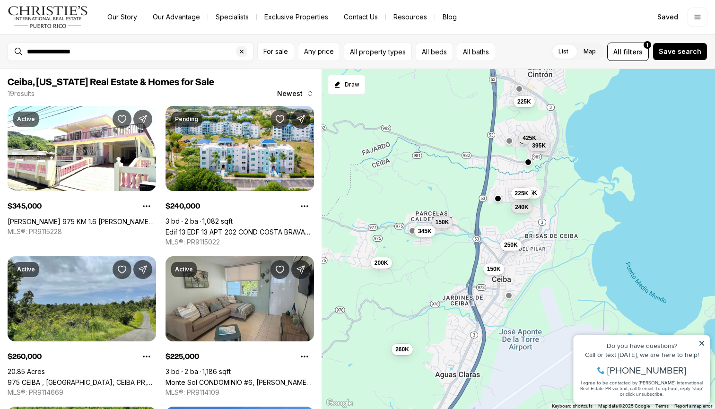
drag, startPoint x: 443, startPoint y: 261, endPoint x: 491, endPoint y: 258, distance: 47.9
click at [491, 258] on div "225K 425K 260K 150K 200K 250K 150K 345K 240K 325K 225K 395K" at bounding box center [517, 239] width 393 height 340
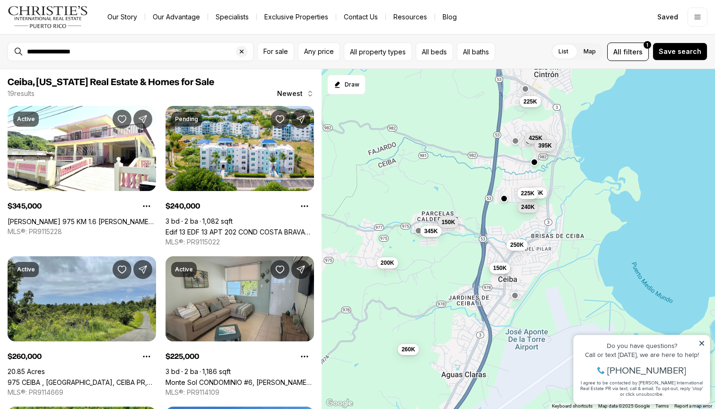
click at [503, 269] on span "150K" at bounding box center [500, 268] width 14 height 8
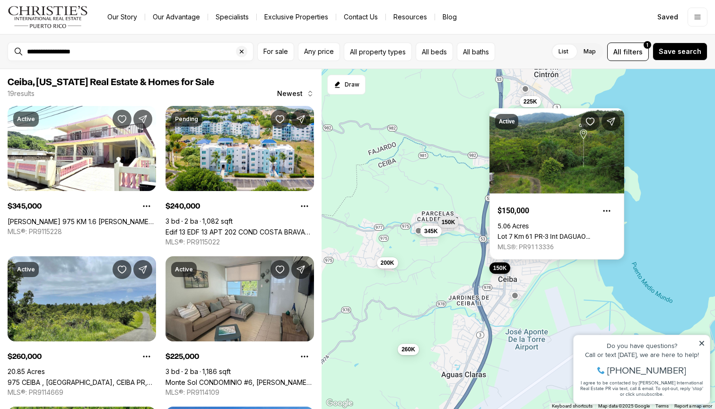
click at [468, 201] on div "225K 425K 260K 150K 200K 250K 150K 345K 240K 325K 225K 395K" at bounding box center [517, 239] width 393 height 340
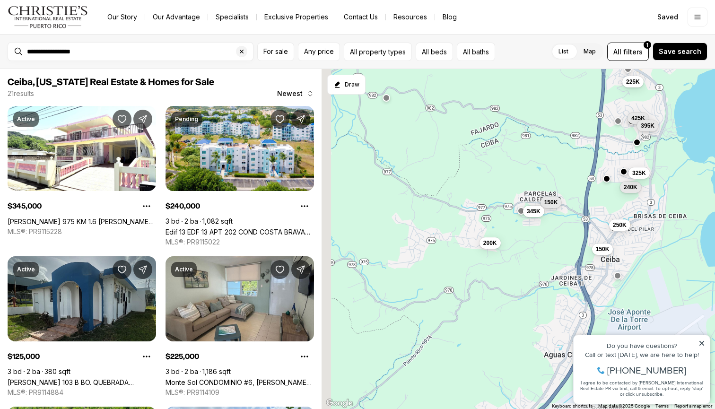
drag, startPoint x: 460, startPoint y: 369, endPoint x: 519, endPoint y: 186, distance: 192.9
click at [519, 187] on div "225K 425K 150K 200K 250K 150K 345K 240K 325K 395K 125K 175K" at bounding box center [517, 239] width 393 height 340
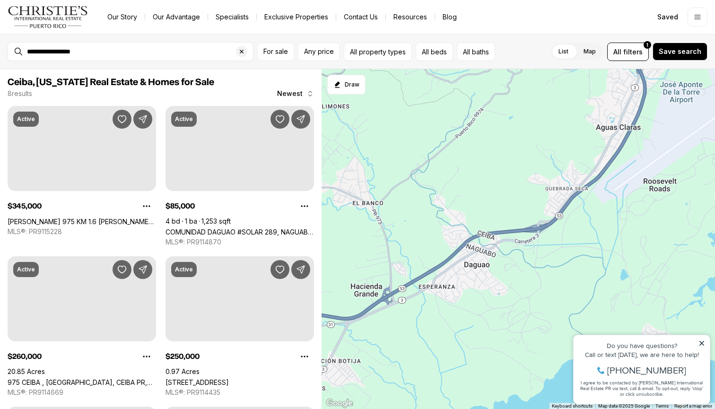
drag, startPoint x: 503, startPoint y: 243, endPoint x: 537, endPoint y: 151, distance: 97.4
click at [537, 151] on div "150K 200K 250K 345K" at bounding box center [517, 239] width 393 height 340
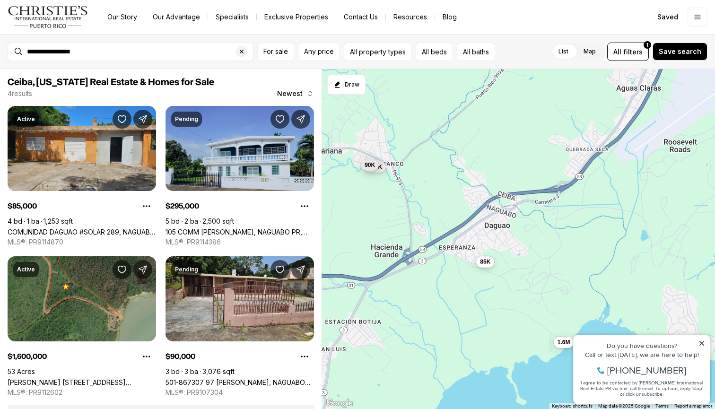
click at [490, 263] on span "85K" at bounding box center [485, 262] width 10 height 8
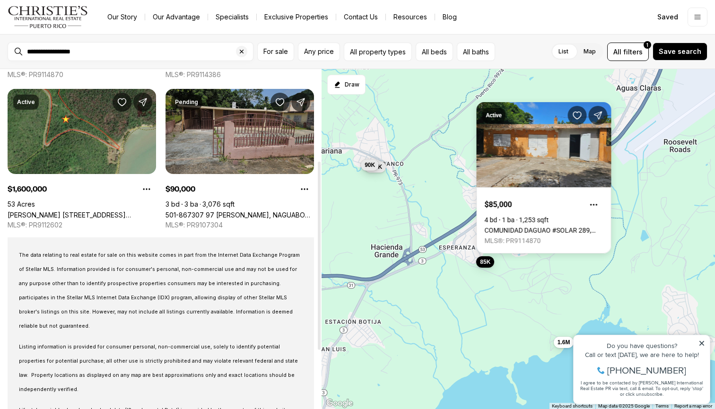
scroll to position [183, 0]
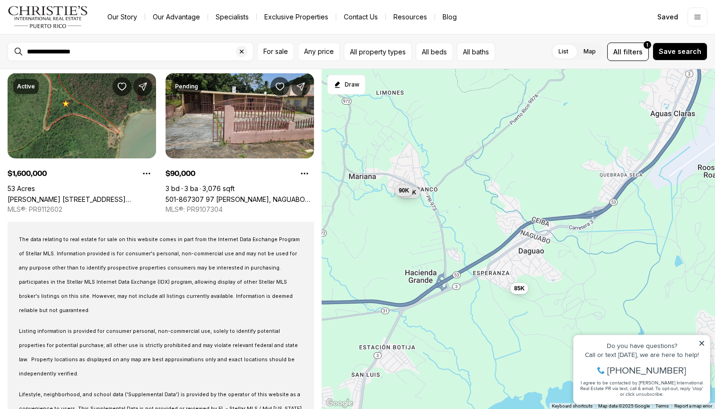
drag, startPoint x: 442, startPoint y: 282, endPoint x: 485, endPoint y: 319, distance: 57.0
click at [485, 318] on div "85K 295K 1.6M 90K" at bounding box center [517, 239] width 393 height 340
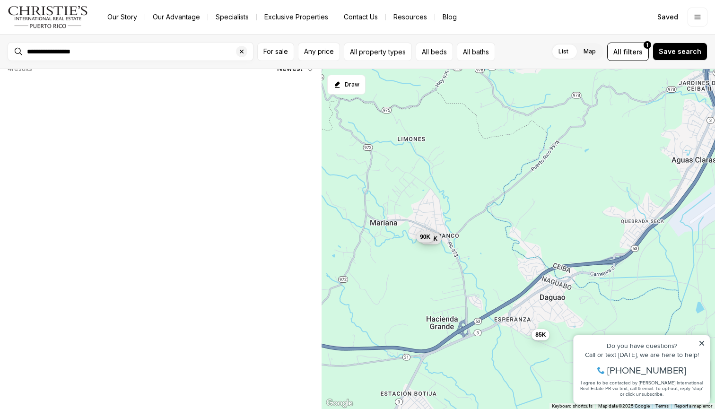
scroll to position [1, 0]
drag, startPoint x: 426, startPoint y: 245, endPoint x: 426, endPoint y: 279, distance: 34.0
click at [426, 279] on div "85K 295K 1.6M 90K" at bounding box center [517, 239] width 393 height 340
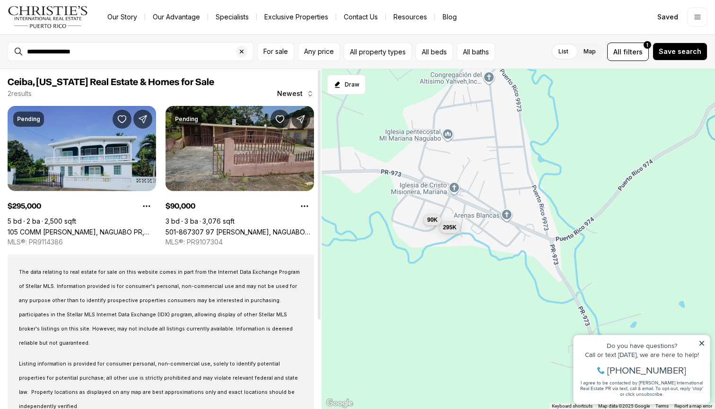
click at [191, 228] on link "501-867307 97 MARIANA WD, NAGUABO PR, 00718" at bounding box center [239, 232] width 148 height 8
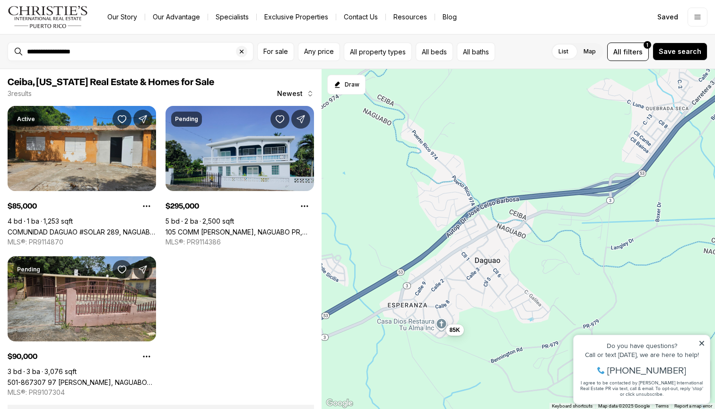
drag, startPoint x: 614, startPoint y: 231, endPoint x: 364, endPoint y: 172, distance: 257.4
click at [364, 172] on div "295K 90K 85K" at bounding box center [517, 239] width 393 height 340
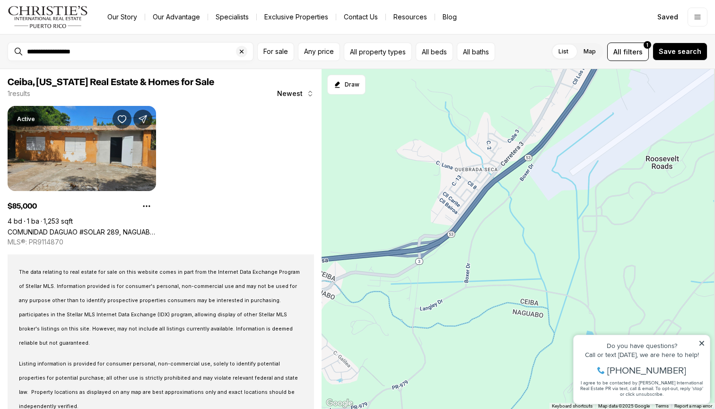
drag, startPoint x: 562, startPoint y: 278, endPoint x: 358, endPoint y: 354, distance: 217.2
click at [359, 354] on div "85K" at bounding box center [517, 239] width 393 height 340
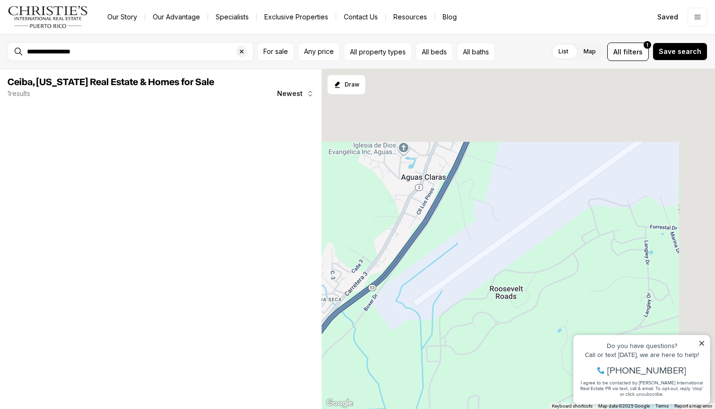
drag, startPoint x: 539, startPoint y: 175, endPoint x: 389, endPoint y: 340, distance: 222.9
click at [389, 339] on div at bounding box center [517, 239] width 393 height 340
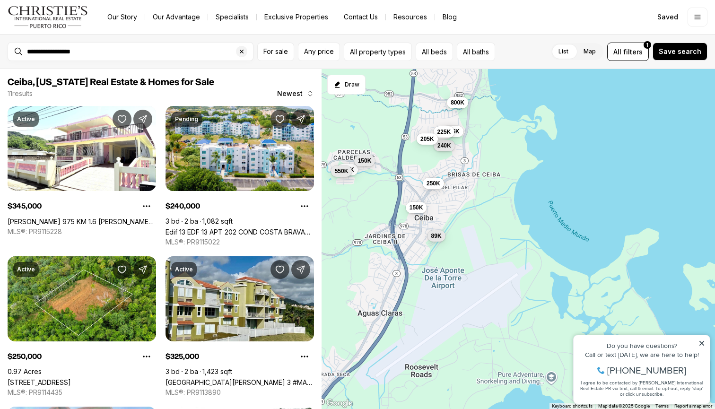
drag, startPoint x: 451, startPoint y: 215, endPoint x: 458, endPoint y: 286, distance: 71.3
click at [458, 286] on div "150K 89K 345K 240K 250K 325K 150K 225K 550K 800K 205K" at bounding box center [517, 239] width 393 height 340
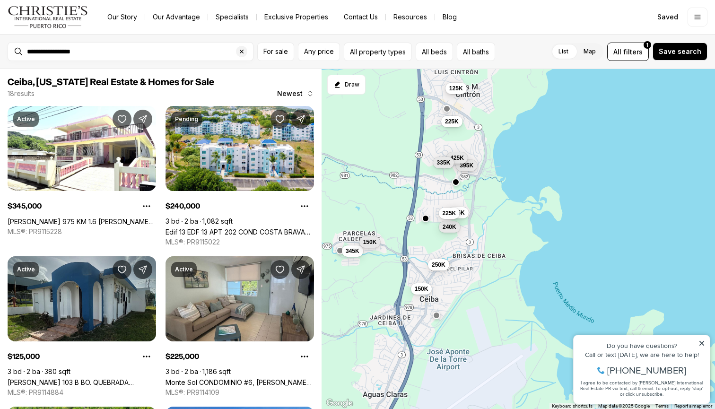
click at [460, 88] on span "125K" at bounding box center [456, 89] width 14 height 8
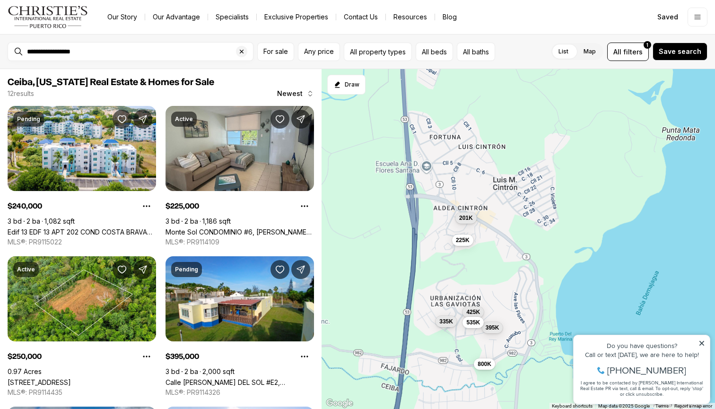
drag, startPoint x: 408, startPoint y: 105, endPoint x: 391, endPoint y: 252, distance: 148.4
click at [391, 251] on div "800K 225K 395K 425K 335K 535K 240K 250K 325K 225K 205K 201K" at bounding box center [517, 239] width 393 height 340
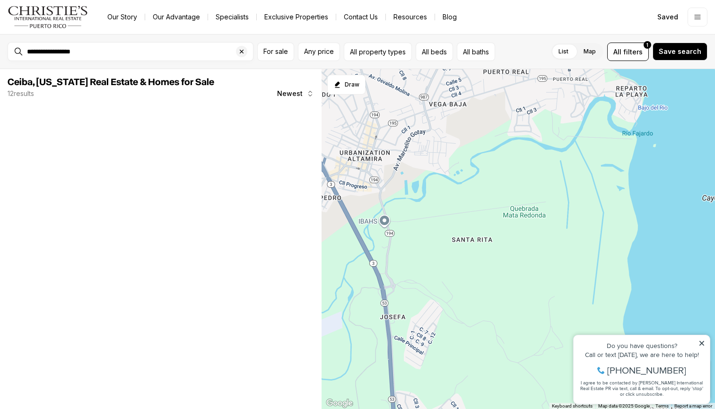
drag, startPoint x: 485, startPoint y: 174, endPoint x: 491, endPoint y: 337, distance: 163.2
click at [491, 337] on div "225K 201K" at bounding box center [517, 239] width 393 height 340
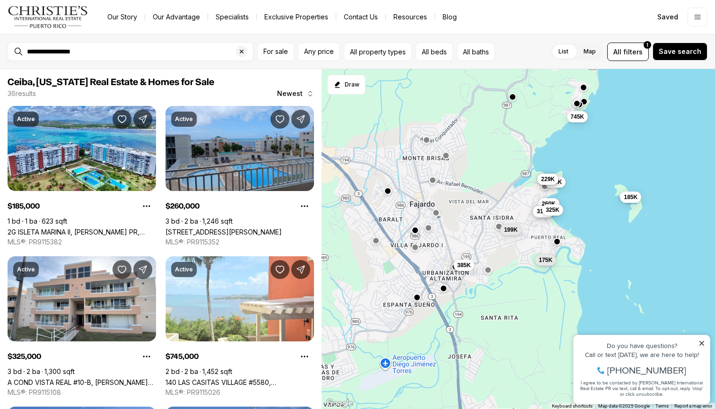
drag, startPoint x: 462, startPoint y: 299, endPoint x: 479, endPoint y: 303, distance: 17.4
click at [479, 303] on div "185K 260K 325K 310K 745K 199K 325K 240K 175K 385K 289K 229K" at bounding box center [517, 239] width 393 height 340
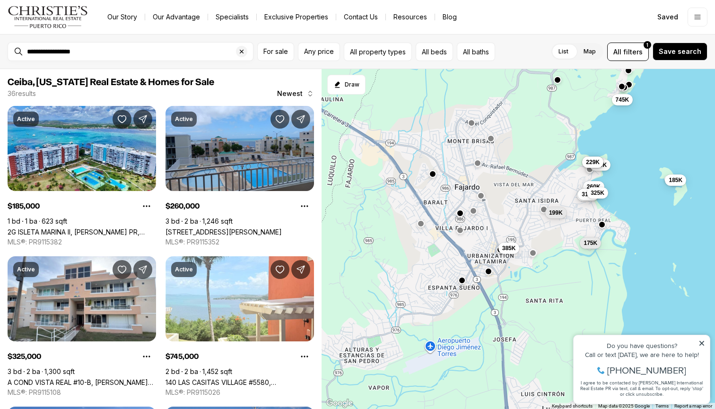
drag, startPoint x: 399, startPoint y: 284, endPoint x: 445, endPoint y: 266, distance: 49.3
click at [445, 266] on div "185K 260K 325K 310K 745K 199K 325K 240K 175K 385K 289K 229K" at bounding box center [517, 239] width 393 height 340
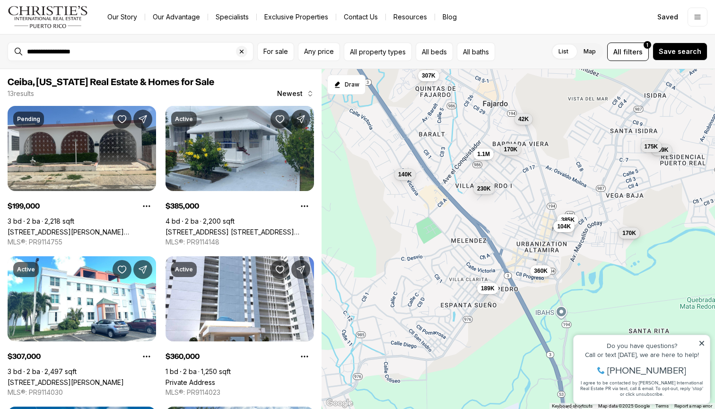
click at [632, 233] on span "170K" at bounding box center [629, 233] width 14 height 8
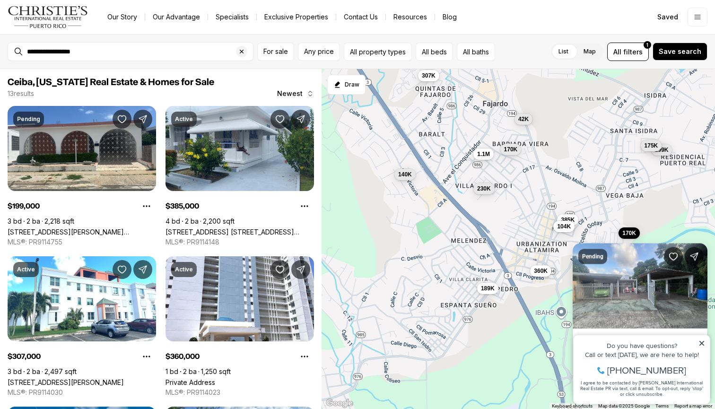
click at [651, 148] on span "175K" at bounding box center [651, 146] width 14 height 8
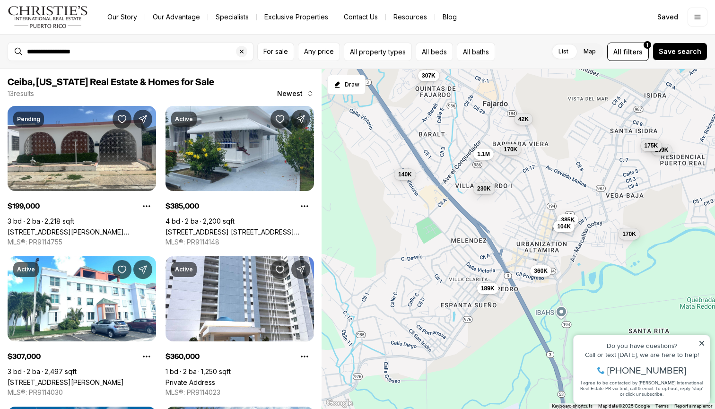
click at [651, 148] on span "175K" at bounding box center [651, 146] width 14 height 8
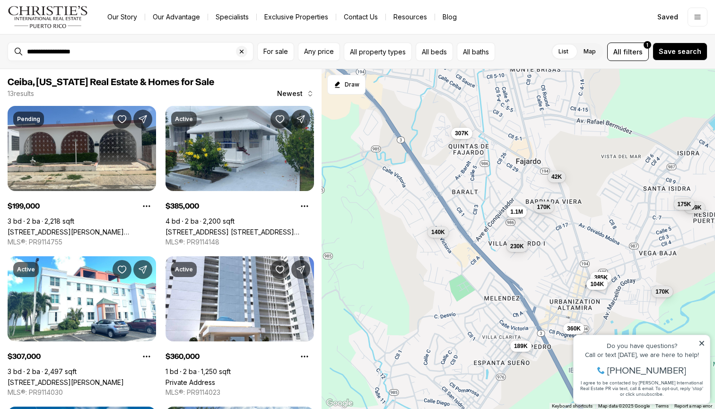
drag, startPoint x: 457, startPoint y: 150, endPoint x: 454, endPoint y: 243, distance: 93.2
click at [454, 243] on div "199K 385K 307K 360K 230K 189K 175K 170K 140K 42K 104K 1.1M 170K" at bounding box center [517, 239] width 393 height 340
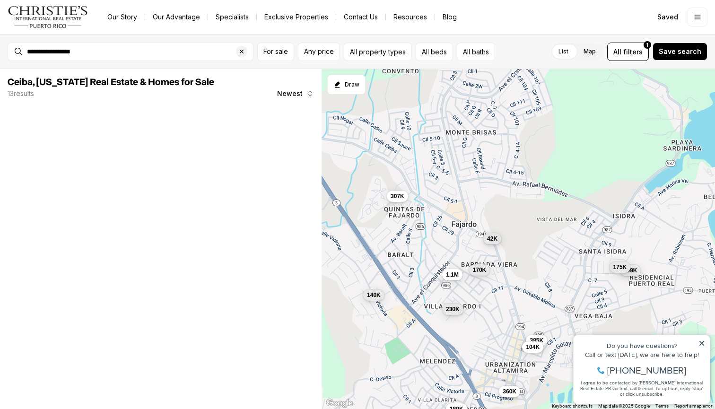
click at [494, 242] on span "42K" at bounding box center [492, 239] width 10 height 8
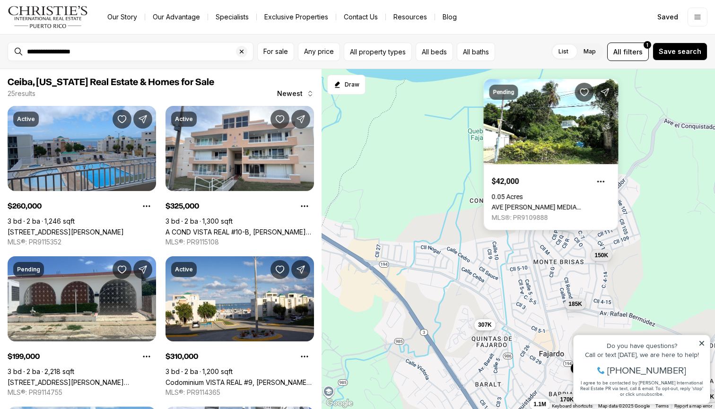
drag, startPoint x: 398, startPoint y: 191, endPoint x: 470, endPoint y: 344, distance: 169.0
click at [474, 330] on button "307K" at bounding box center [484, 324] width 21 height 11
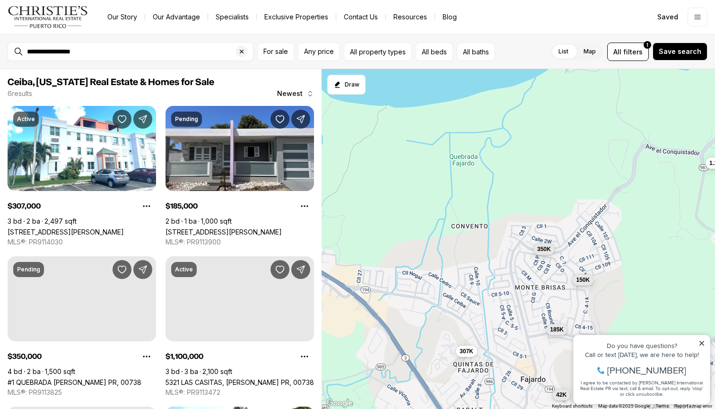
click at [587, 281] on span "150K" at bounding box center [583, 280] width 14 height 8
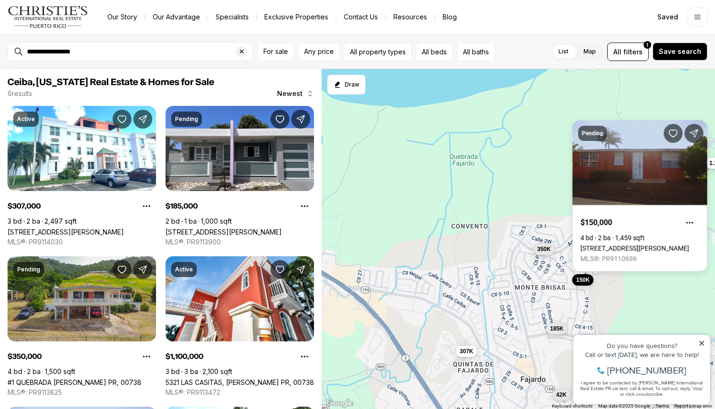
click at [562, 331] on span "185K" at bounding box center [557, 329] width 14 height 8
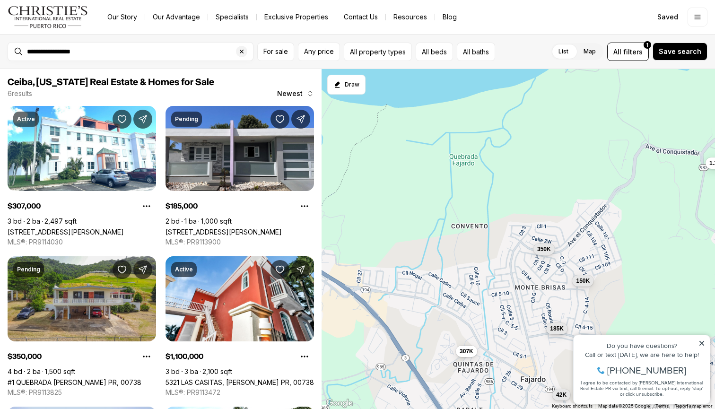
click at [562, 331] on span "185K" at bounding box center [557, 329] width 14 height 8
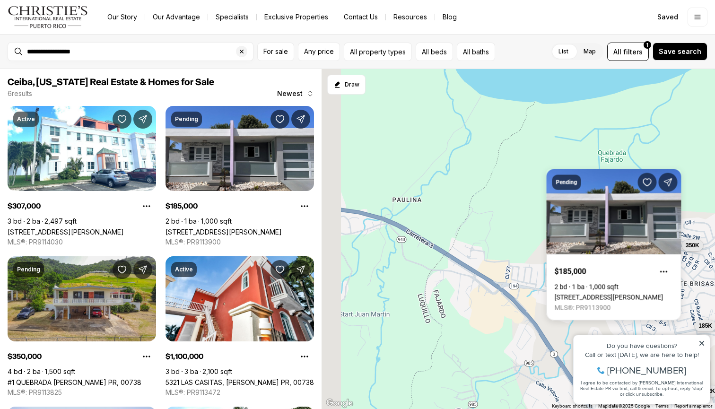
drag, startPoint x: 439, startPoint y: 310, endPoint x: 606, endPoint y: 310, distance: 166.9
click at [605, 310] on div "307K 42K 185K 350K 150K 1.1M" at bounding box center [517, 239] width 393 height 340
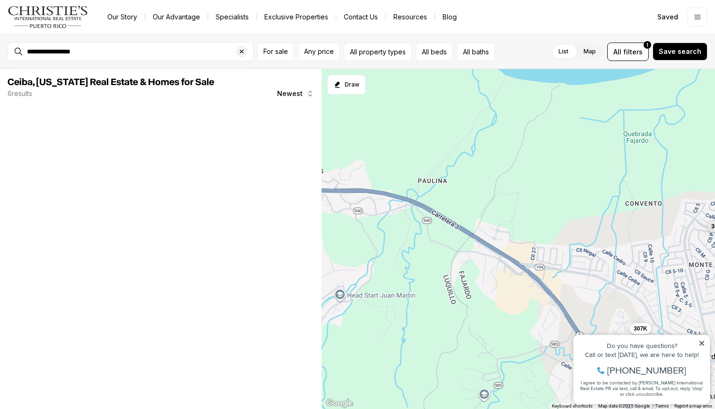
drag, startPoint x: 514, startPoint y: 317, endPoint x: 515, endPoint y: 236, distance: 80.8
click at [515, 237] on div "307K 350K" at bounding box center [517, 239] width 393 height 340
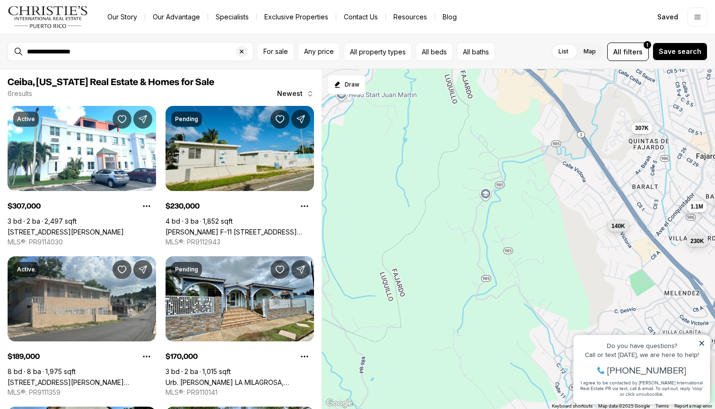
click at [618, 227] on span "140K" at bounding box center [618, 226] width 14 height 8
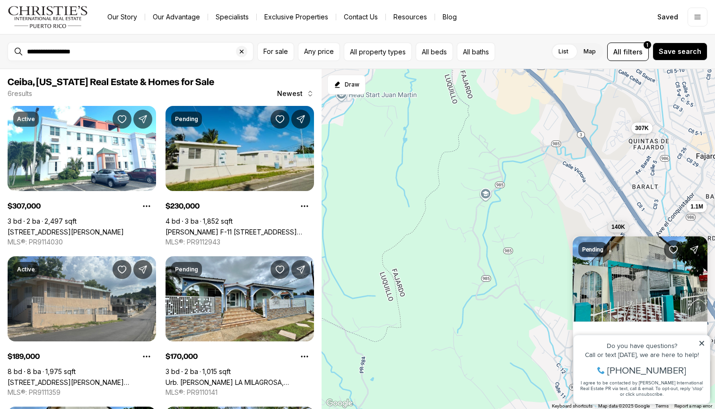
drag, startPoint x: 583, startPoint y: 221, endPoint x: 584, endPoint y: 198, distance: 23.2
click at [584, 198] on div "307K 230K 189K 170K 140K 1.1M" at bounding box center [517, 239] width 393 height 340
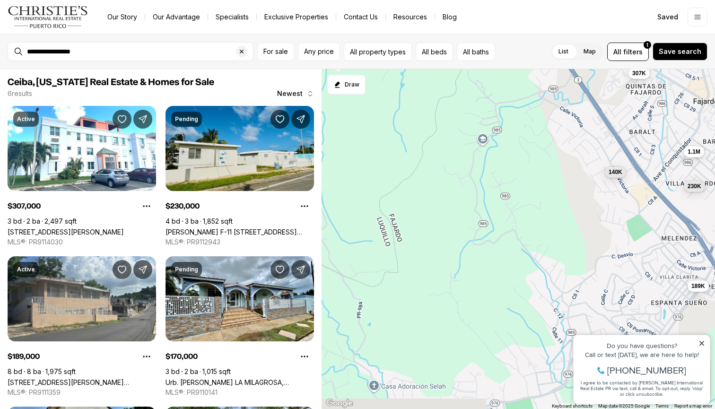
drag, startPoint x: 584, startPoint y: 198, endPoint x: 557, endPoint y: 162, distance: 44.5
click at [557, 162] on div "307K 230K 189K 140K 1.1M" at bounding box center [517, 239] width 393 height 340
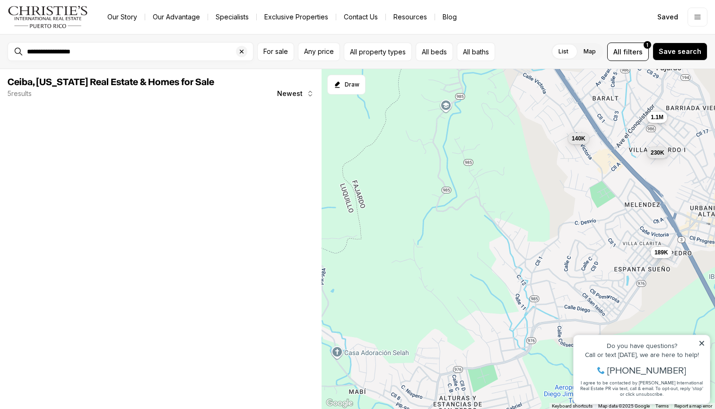
click at [654, 120] on span "1.1M" at bounding box center [657, 117] width 13 height 8
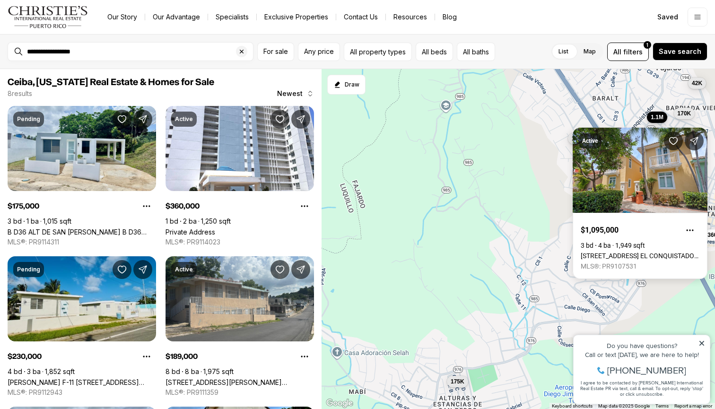
click at [654, 120] on div "Active $1,095,000 3 bd 4 ba 1,949 sqft 1000 AVE. EL CONQUISTADOR #5351-5352-535…" at bounding box center [640, 197] width 135 height 163
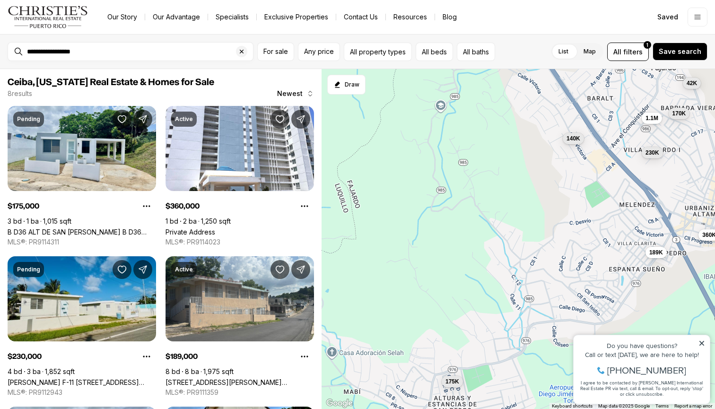
drag, startPoint x: 582, startPoint y: 176, endPoint x: 540, endPoint y: 185, distance: 43.4
click at [540, 184] on div "230K 189K 140K 1.1M 175K 360K 170K 42K" at bounding box center [517, 239] width 393 height 340
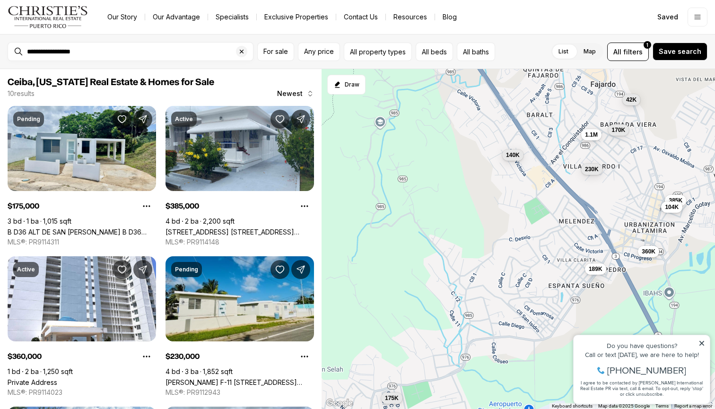
click at [600, 193] on div "230K 189K 140K 1.1M 175K 360K 170K 42K 385K 104K" at bounding box center [517, 239] width 393 height 340
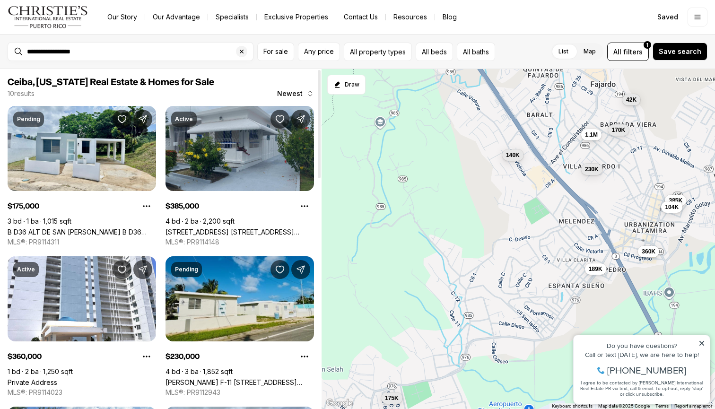
click at [263, 228] on link "[STREET_ADDRESS] [STREET_ADDRESS][PERSON_NAME]" at bounding box center [239, 232] width 148 height 8
